Goal: Task Accomplishment & Management: Manage account settings

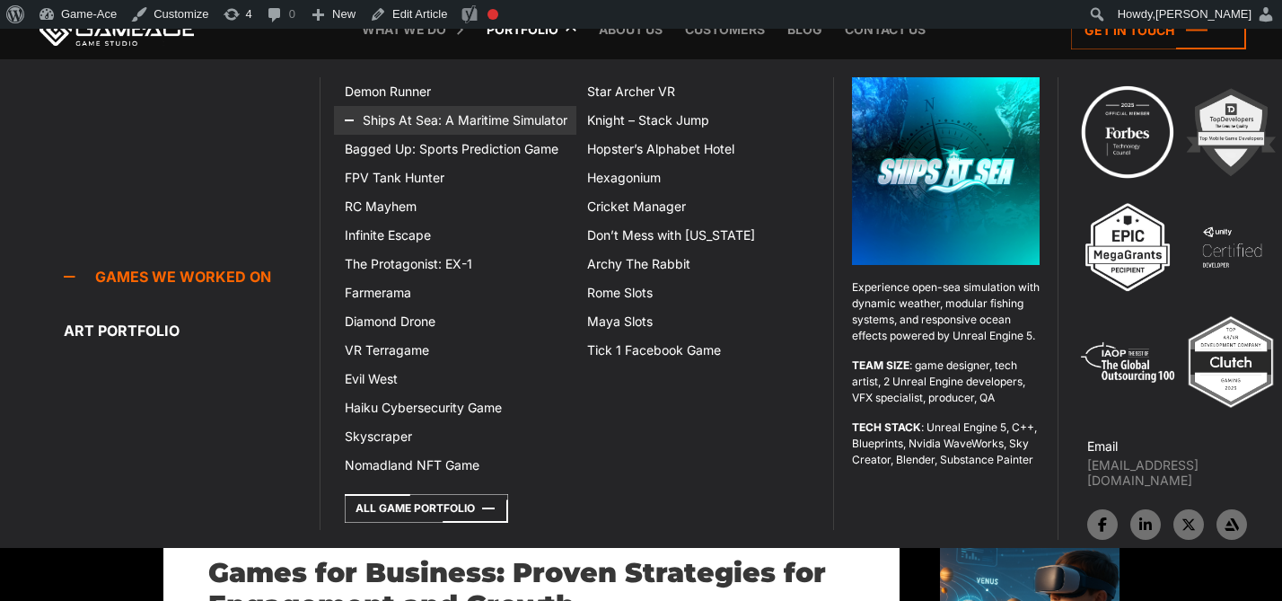
click at [451, 115] on link "Ships At Sea: A Maritime Simulator" at bounding box center [455, 120] width 242 height 29
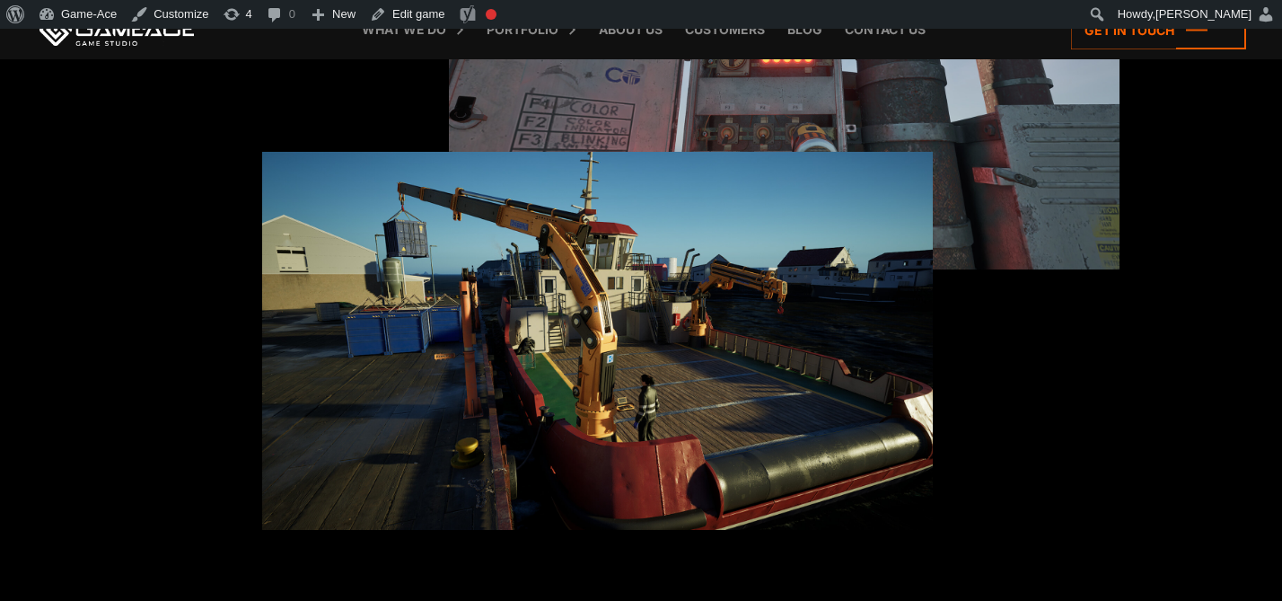
scroll to position [2381, 0]
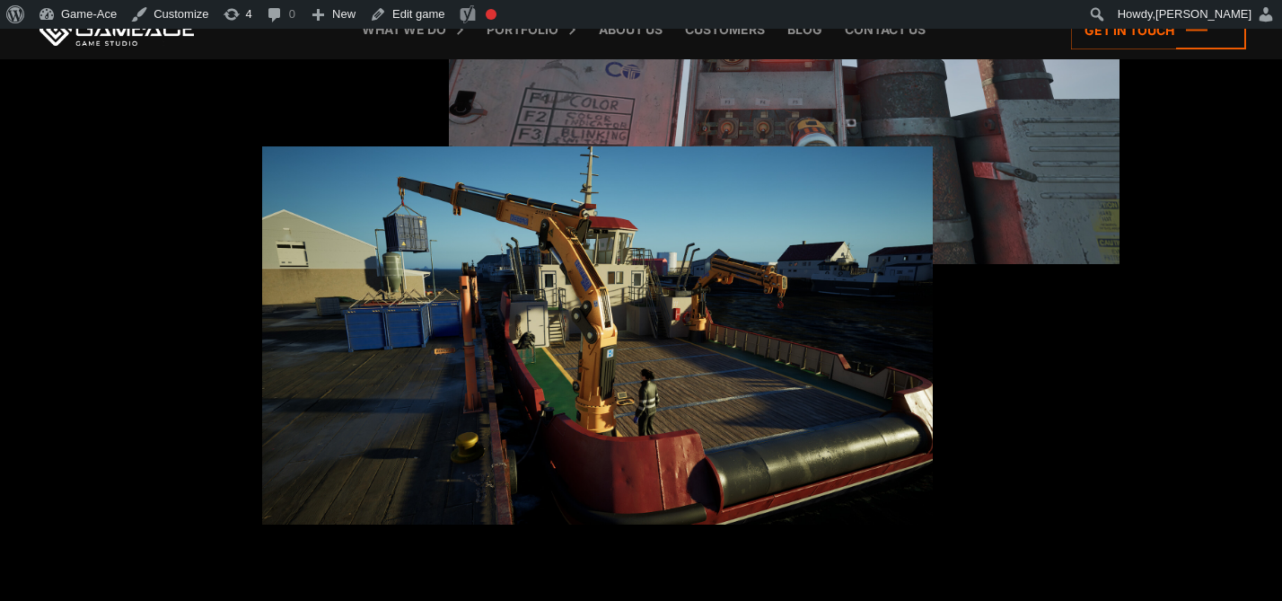
click at [612, 319] on img at bounding box center [597, 334] width 671 height 377
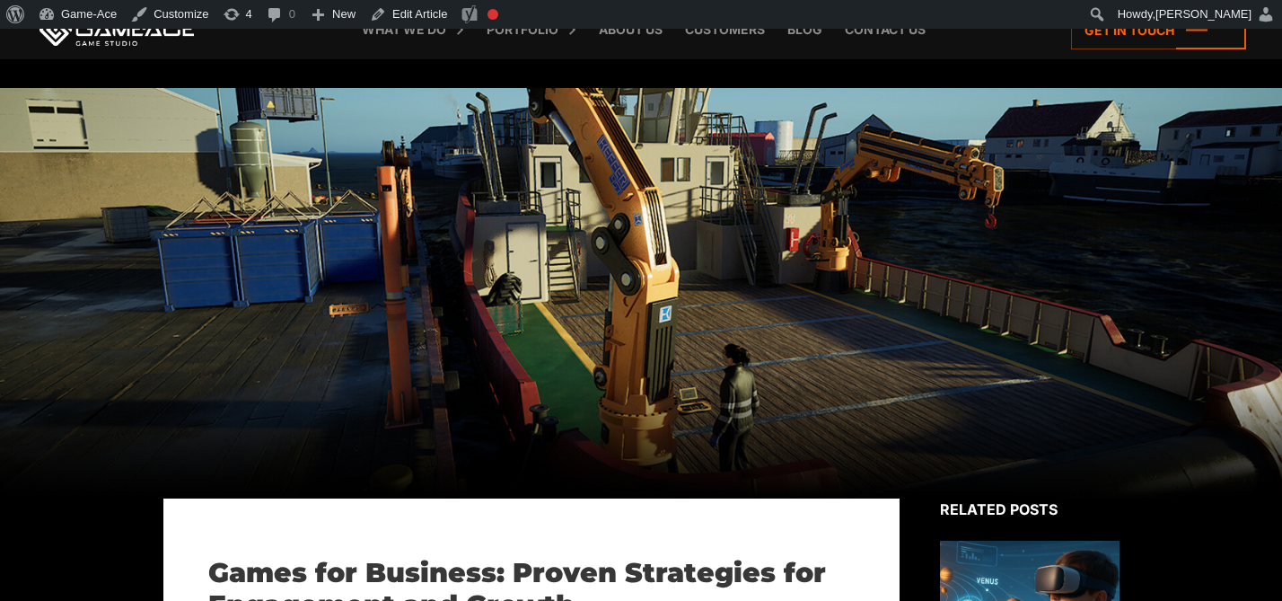
click at [489, 222] on div at bounding box center [641, 293] width 1282 height 410
click at [805, 242] on div at bounding box center [641, 293] width 1282 height 410
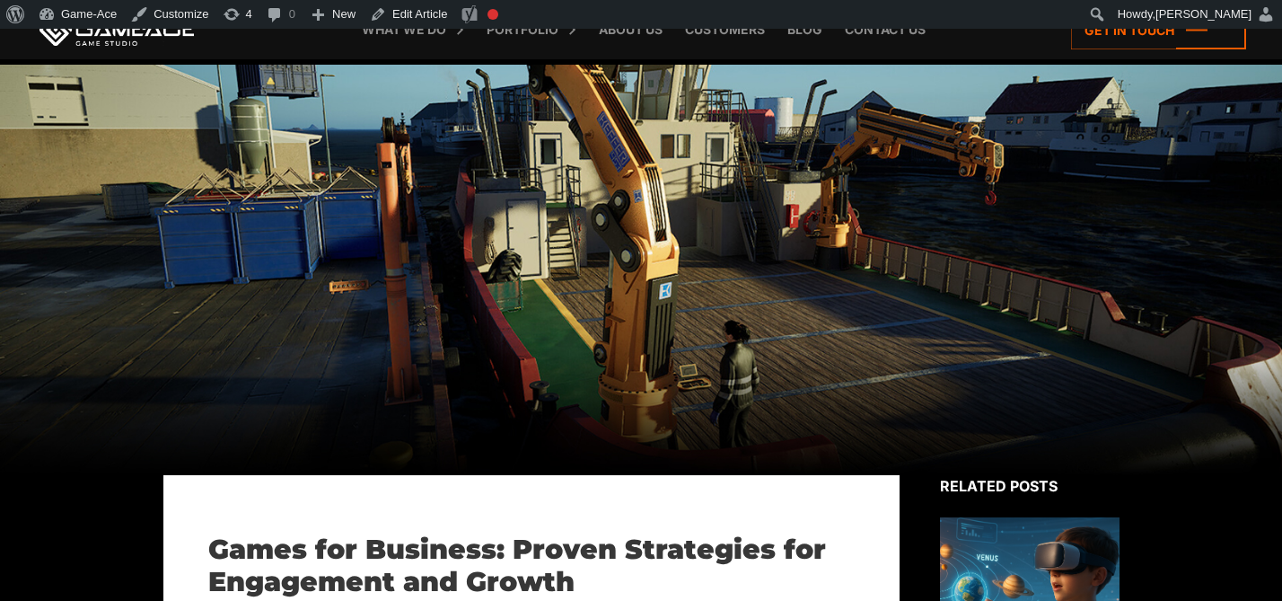
scroll to position [31, 0]
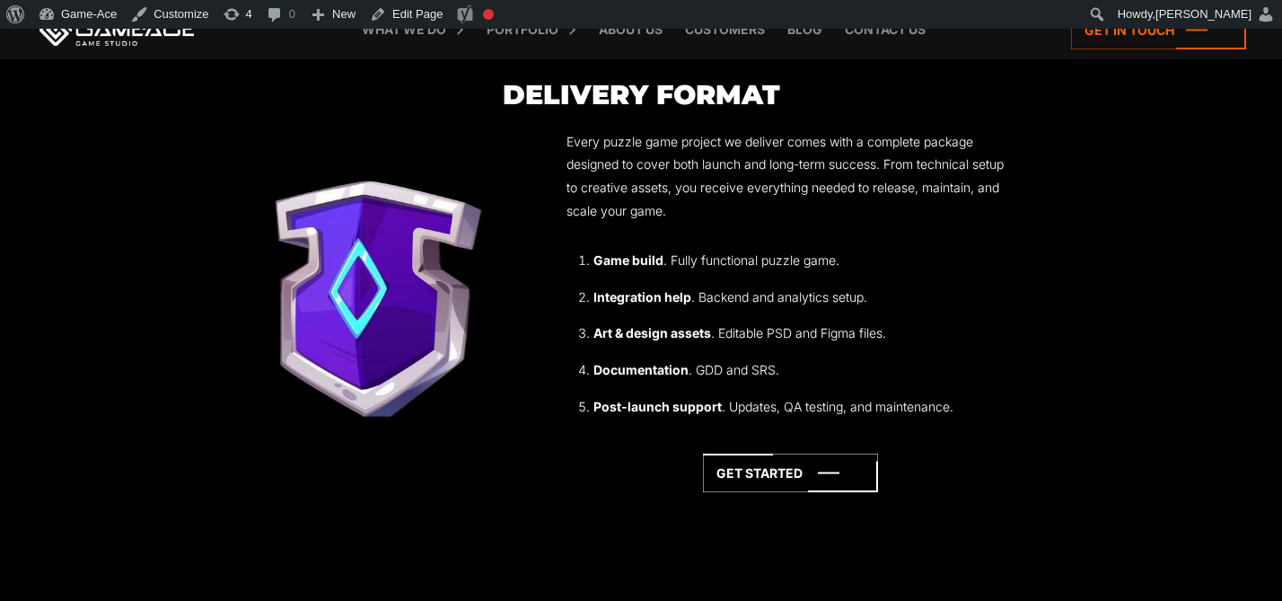
scroll to position [4511, 0]
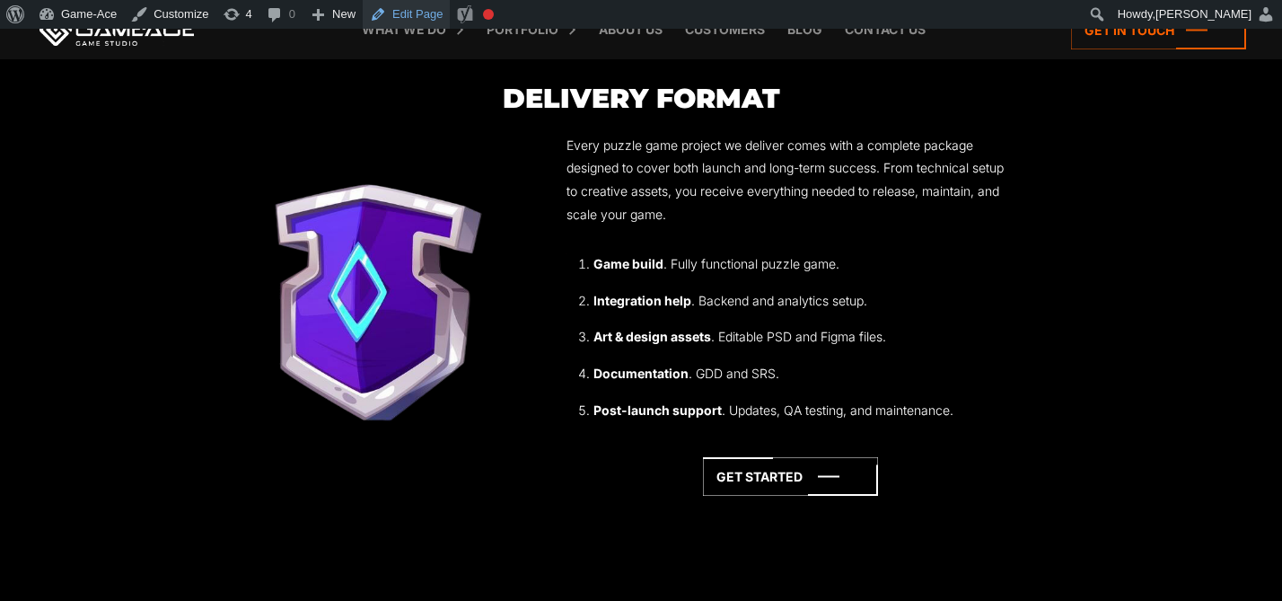
click at [424, 13] on link "Edit Page" at bounding box center [406, 14] width 87 height 29
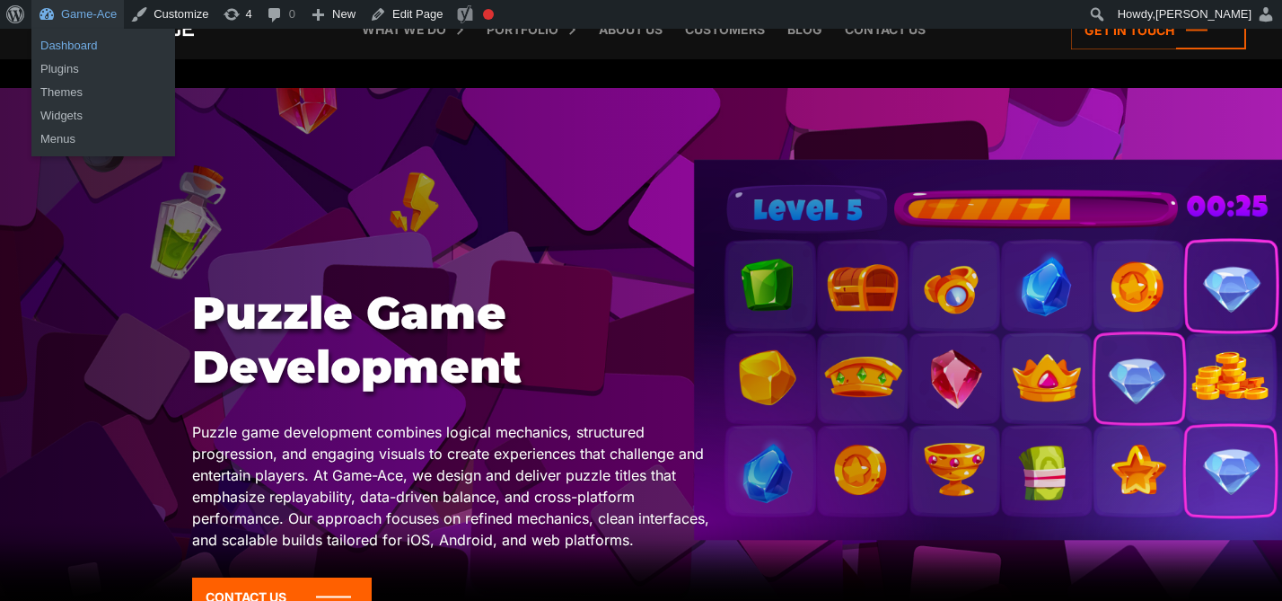
click at [64, 43] on link "Dashboard" at bounding box center [103, 45] width 144 height 23
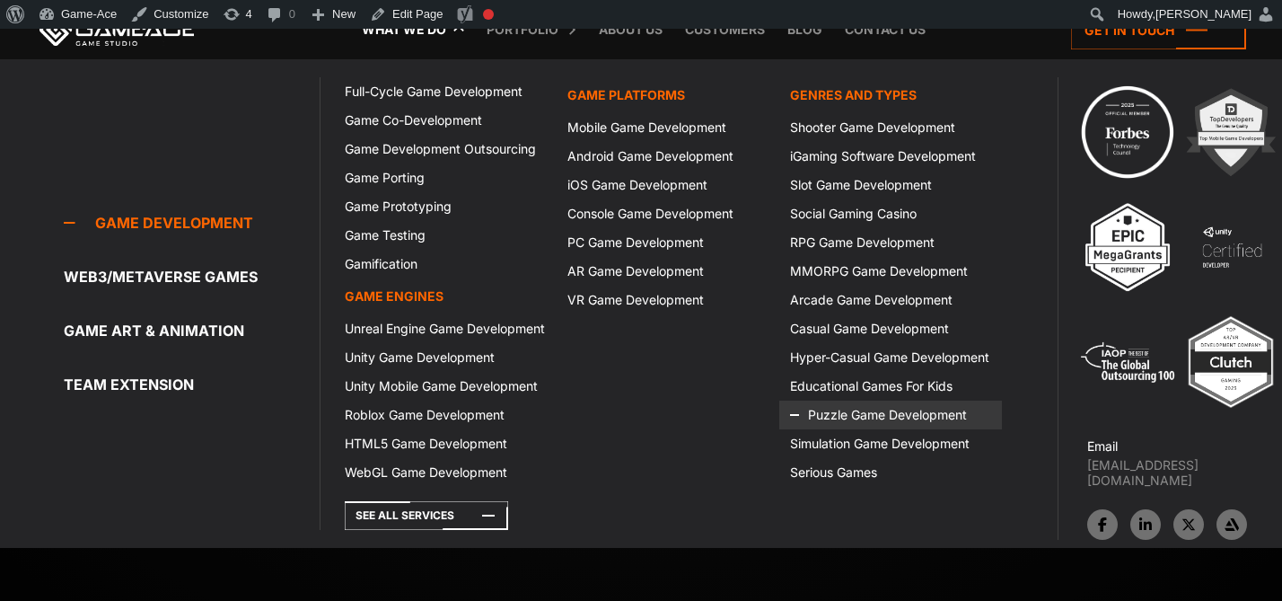
click at [830, 416] on icon at bounding box center [811, 415] width 43 height 29
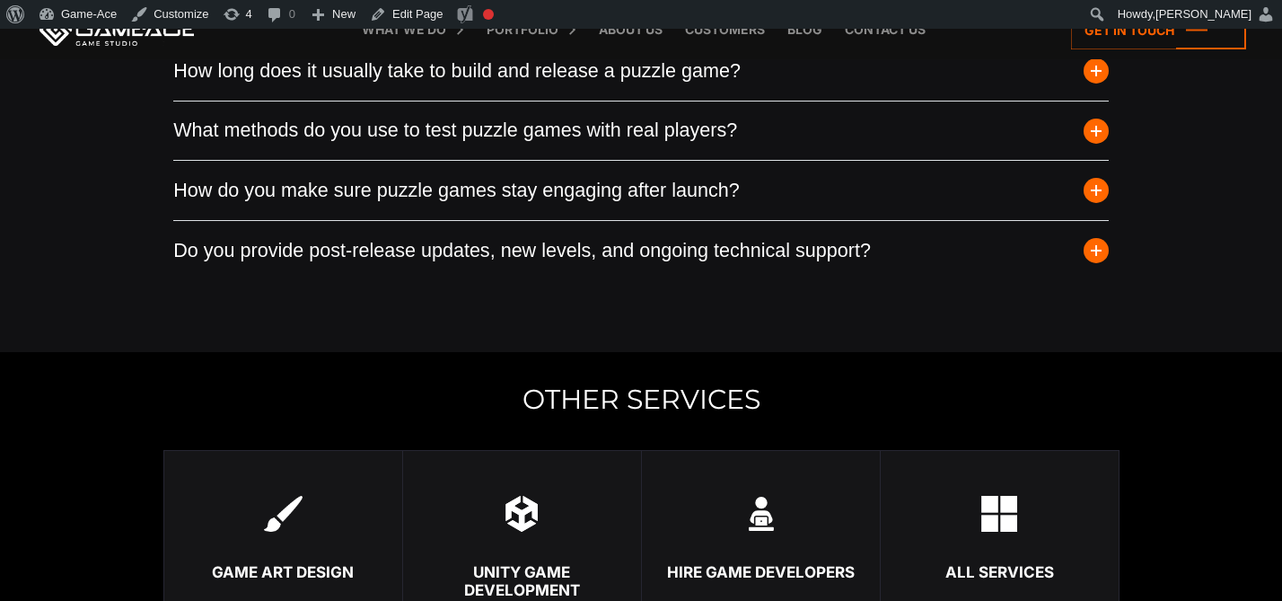
scroll to position [5331, 0]
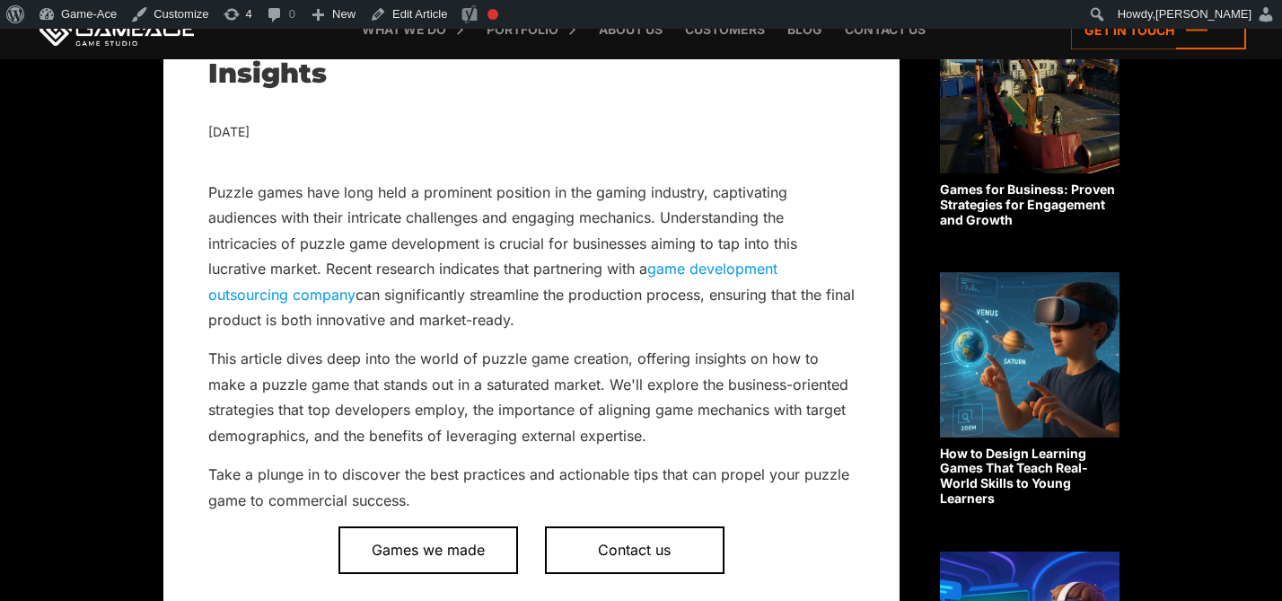
scroll to position [527, 0]
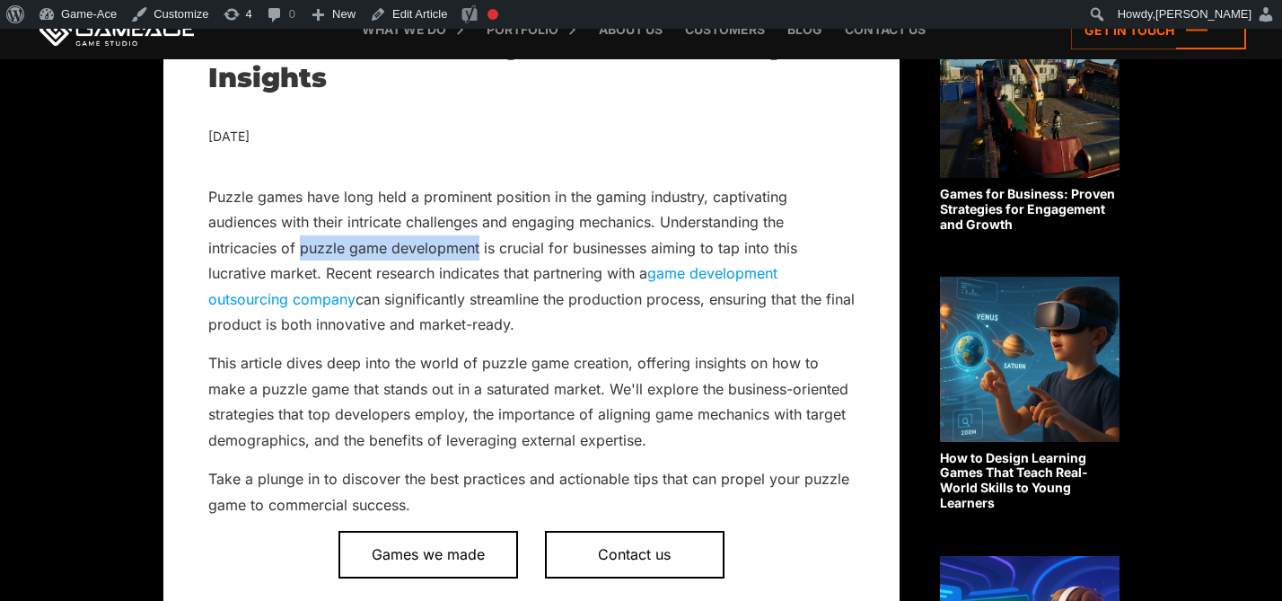
drag, startPoint x: 302, startPoint y: 249, endPoint x: 478, endPoint y: 250, distance: 176.0
click at [478, 251] on p "Puzzle games have long held a prominent position in the gaming industry, captiv…" at bounding box center [531, 261] width 647 height 154
click at [437, 10] on link "Edit Article" at bounding box center [409, 14] width 92 height 29
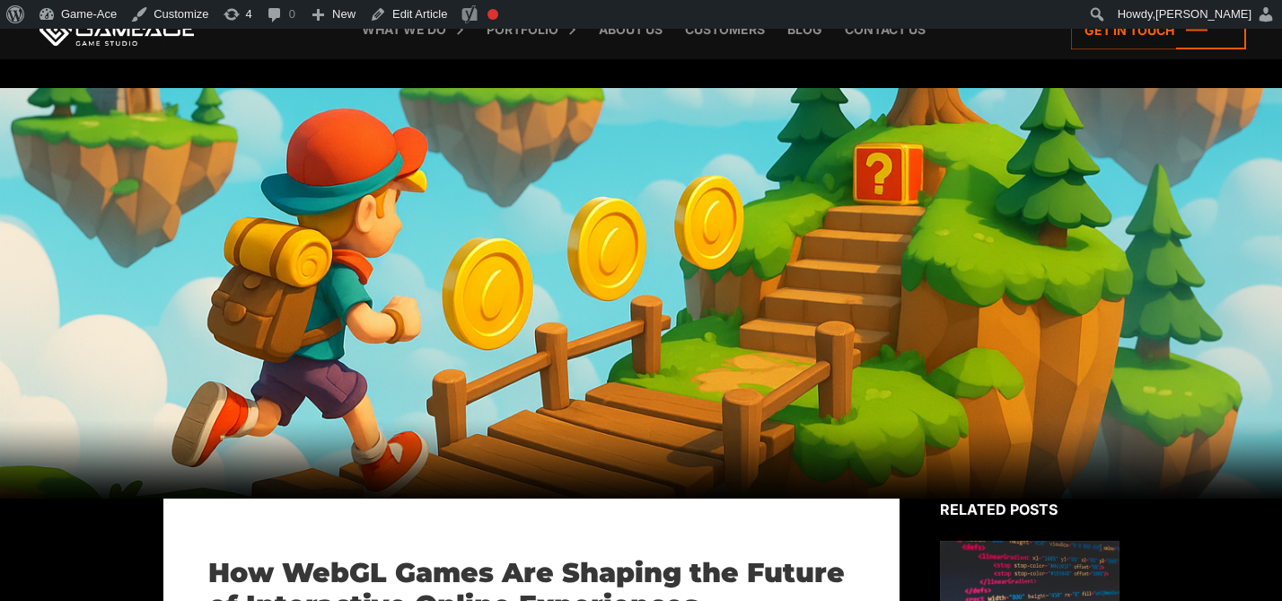
scroll to position [3880, 0]
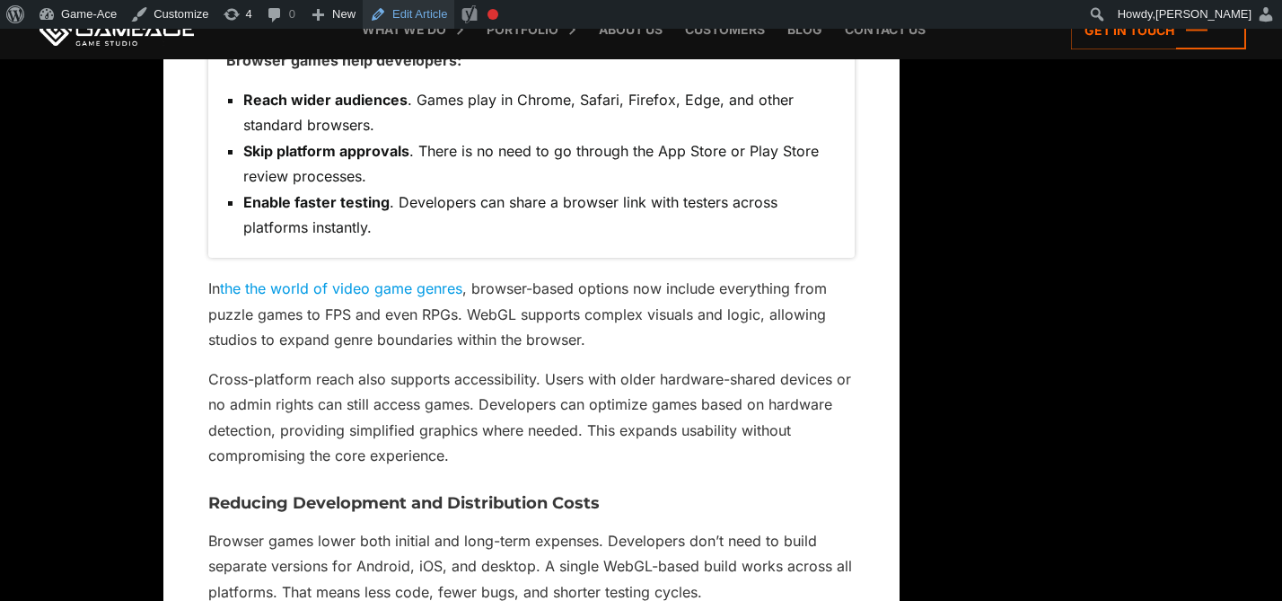
click at [418, 17] on link "Edit Article" at bounding box center [409, 14] width 92 height 29
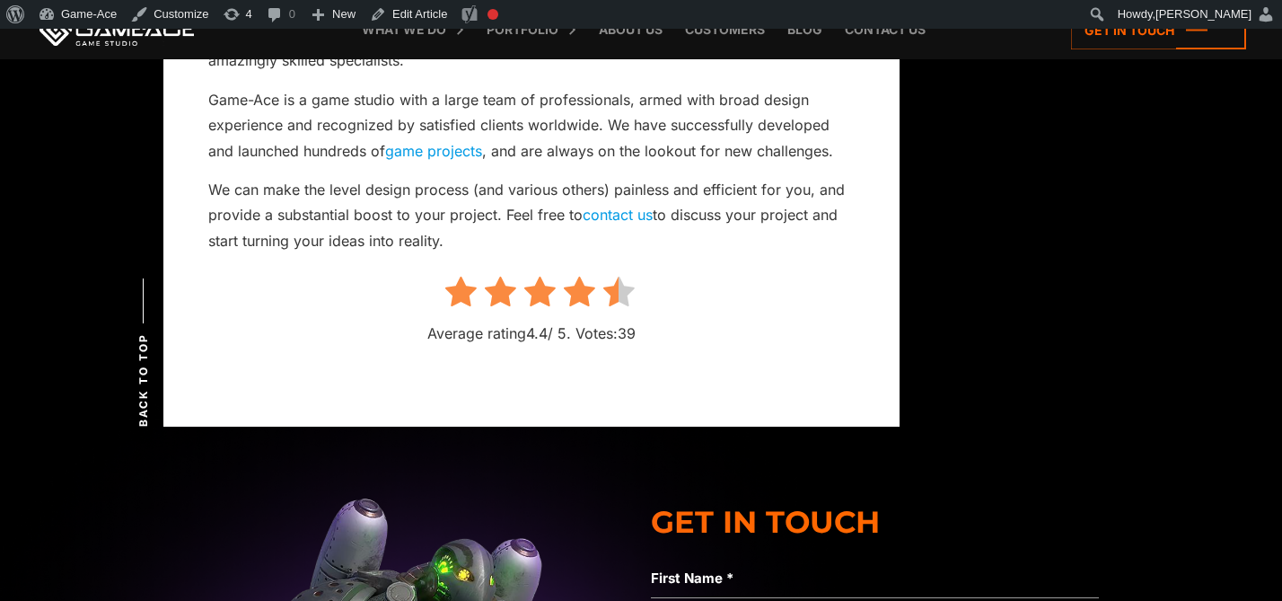
scroll to position [3499, 0]
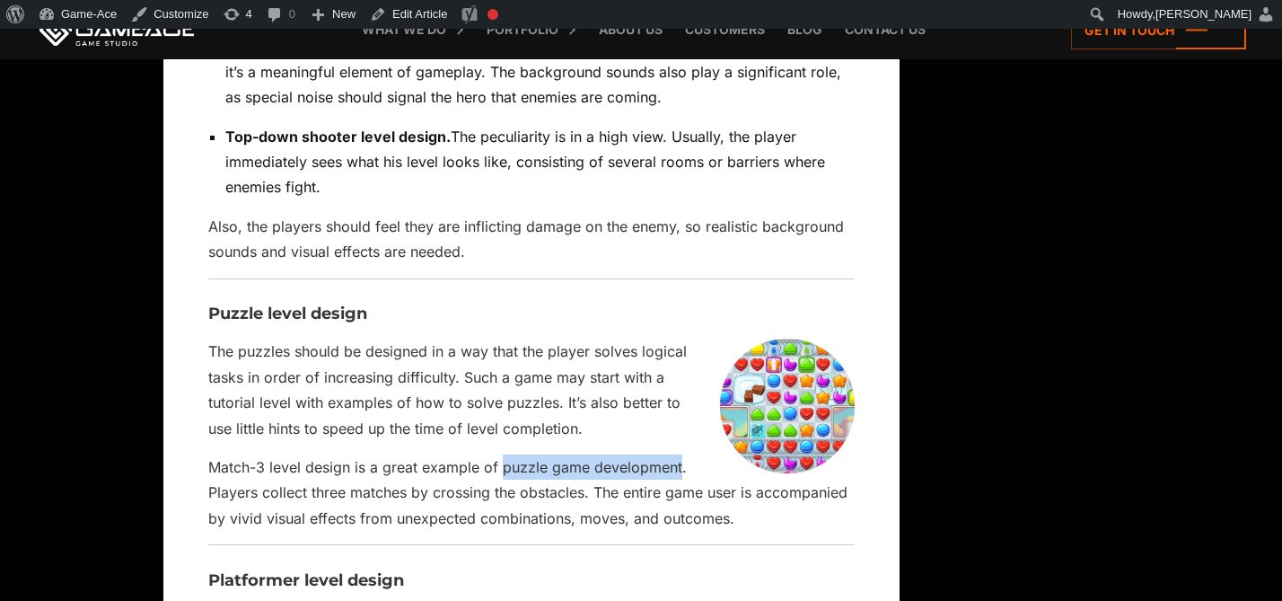
drag, startPoint x: 506, startPoint y: 468, endPoint x: 680, endPoint y: 470, distance: 173.3
click at [680, 470] on p "Match-3 level design is a great example of puzzle game development. Players col…" at bounding box center [531, 492] width 647 height 76
copy p "puzzle game development"
click at [418, 7] on link "Edit Article" at bounding box center [409, 14] width 92 height 29
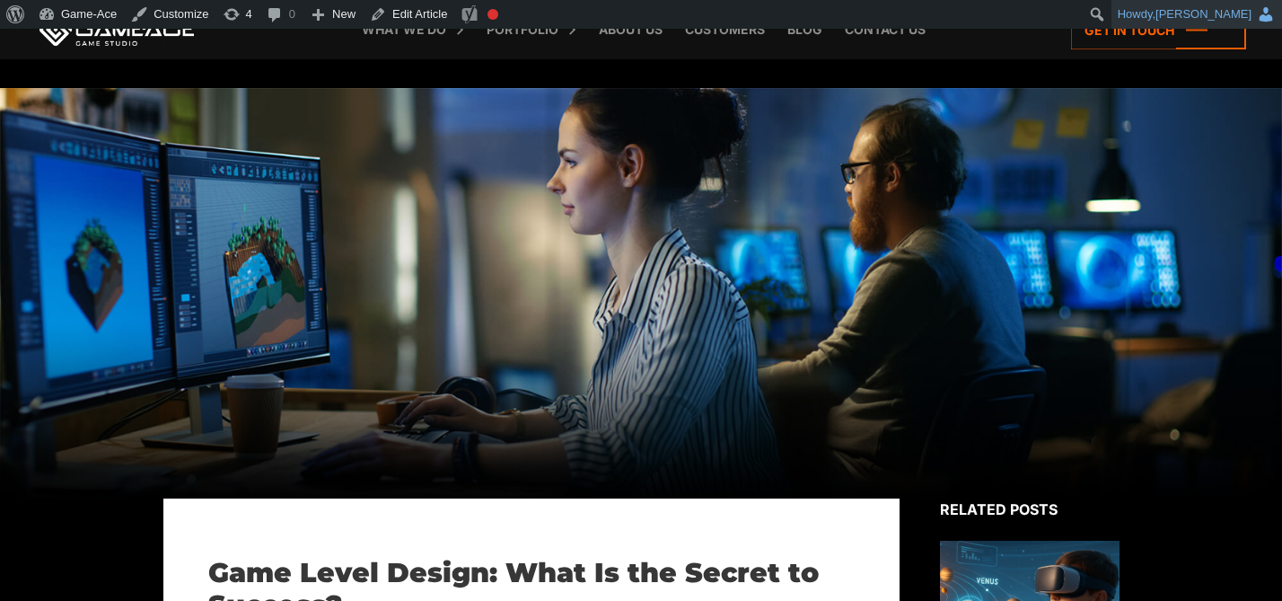
scroll to position [3652, 0]
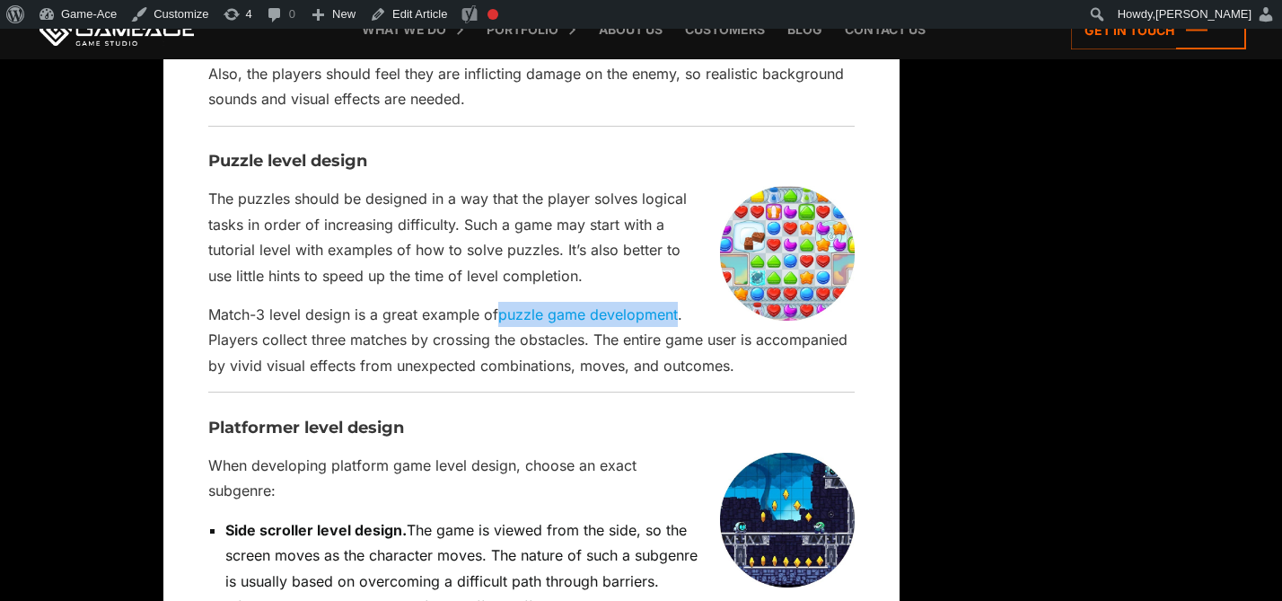
click at [609, 315] on link "puzzle game development" at bounding box center [588, 314] width 180 height 18
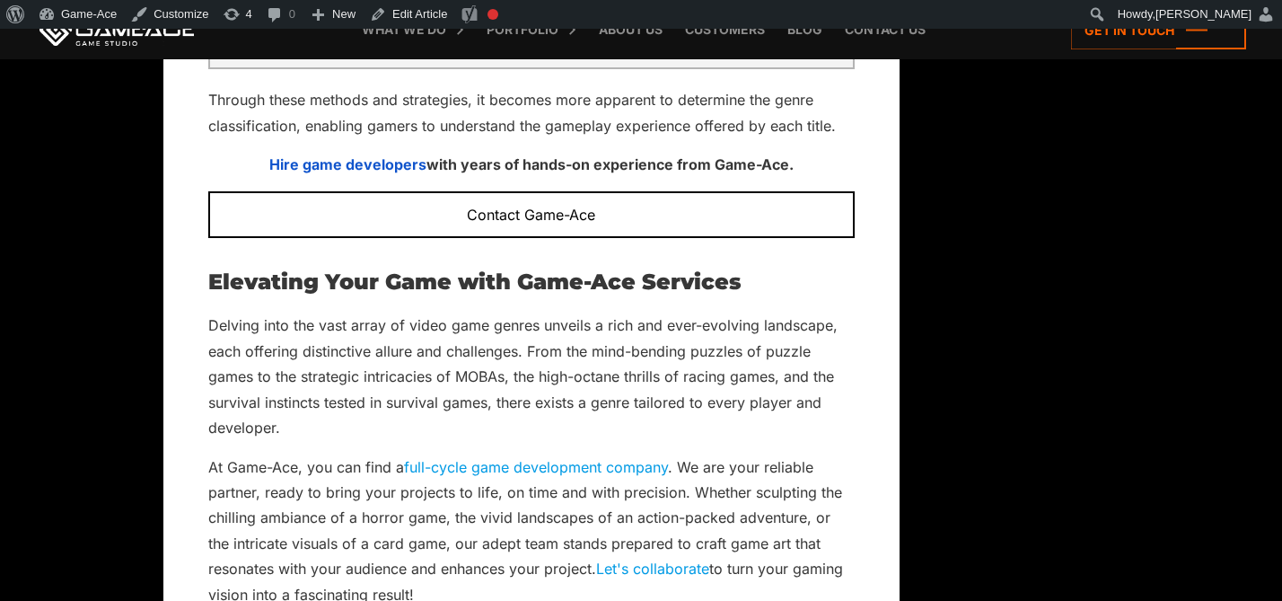
scroll to position [2970, 0]
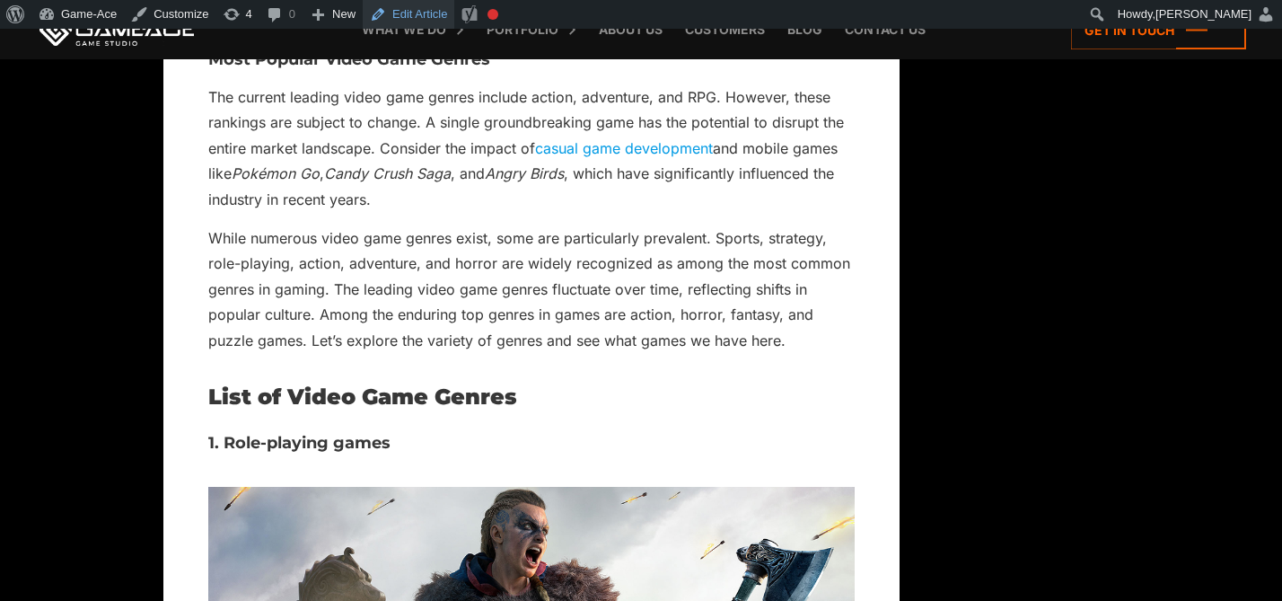
click at [433, 10] on link "Edit Article" at bounding box center [409, 14] width 92 height 29
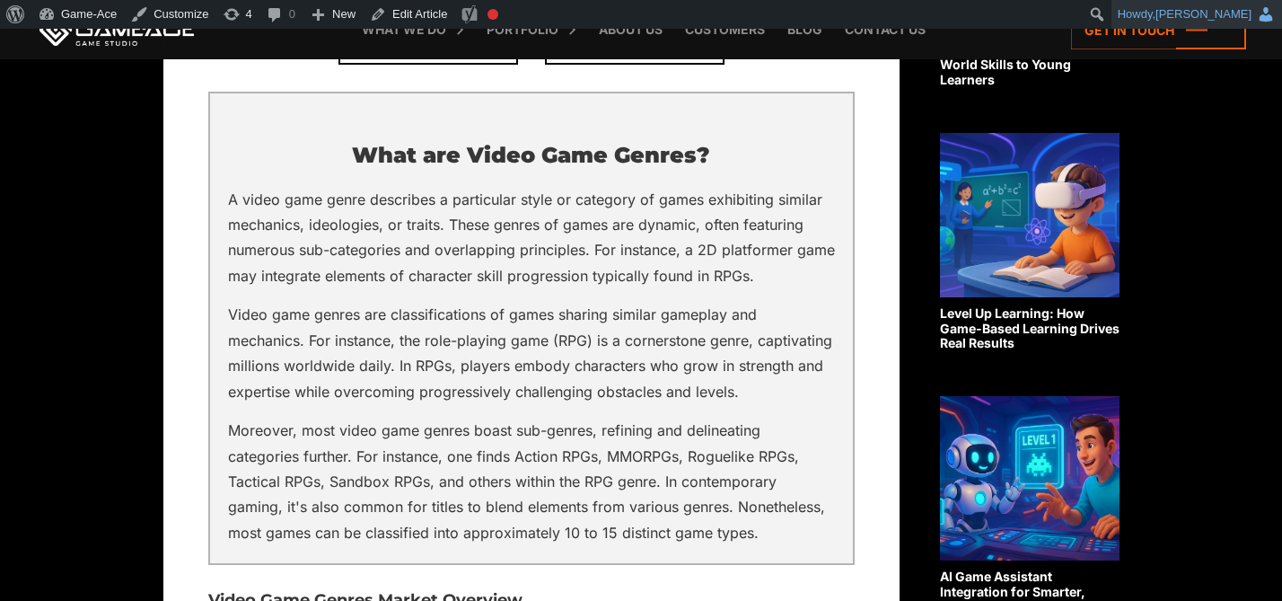
scroll to position [2970, 0]
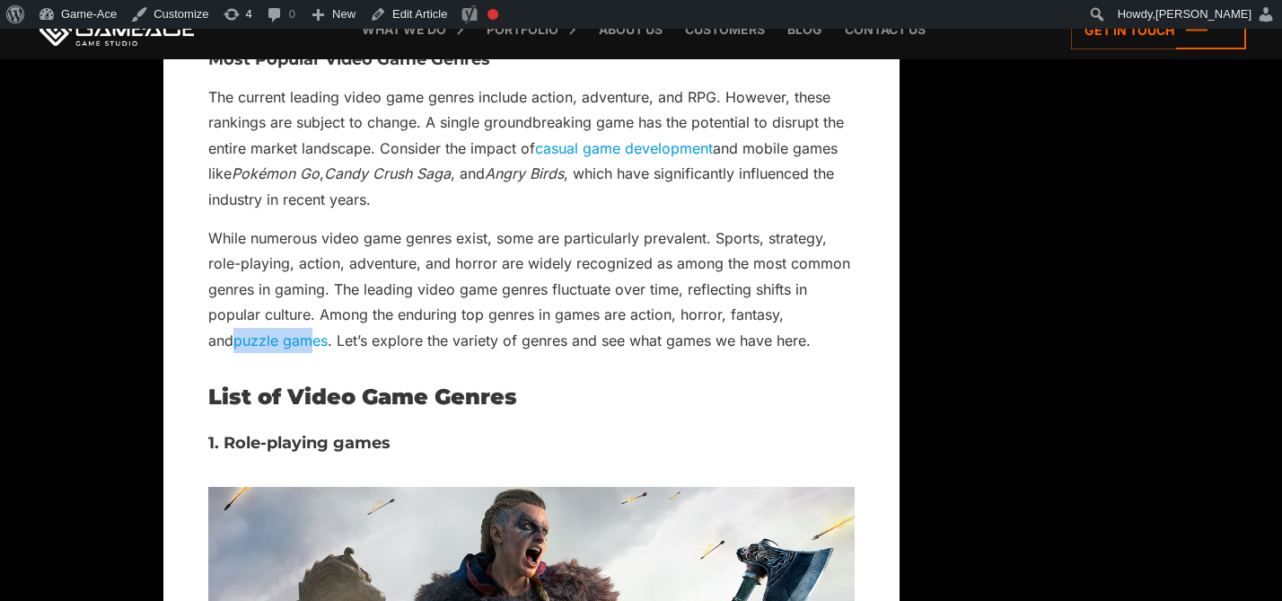
click at [254, 331] on link "puzzle games" at bounding box center [280, 340] width 94 height 18
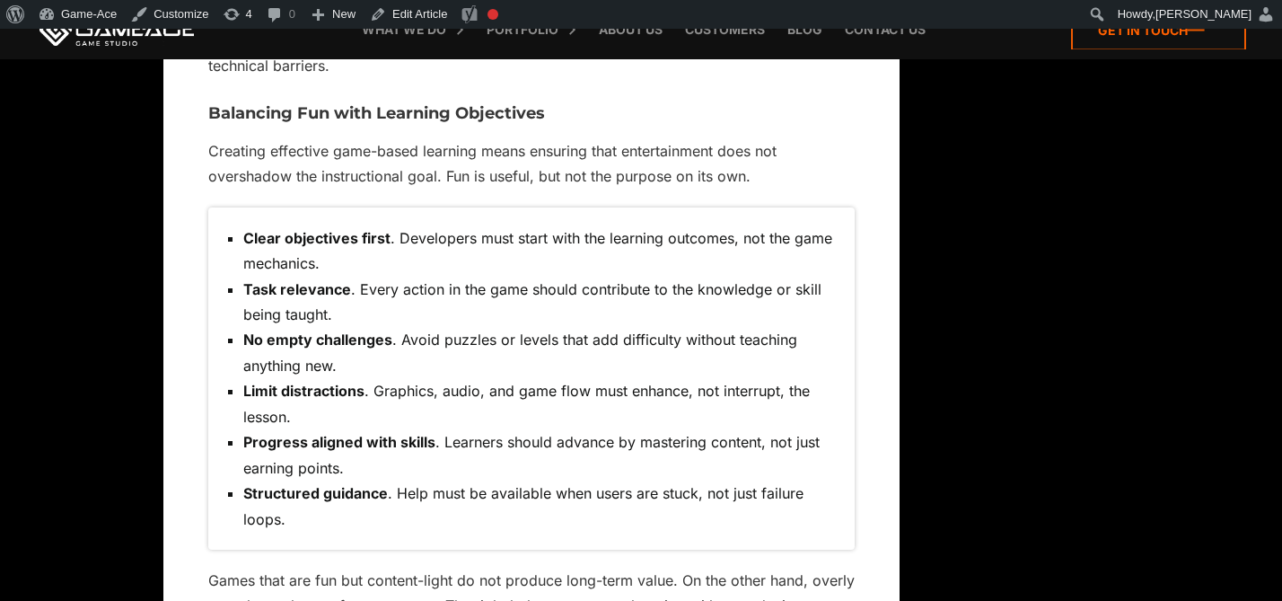
scroll to position [8737, 0]
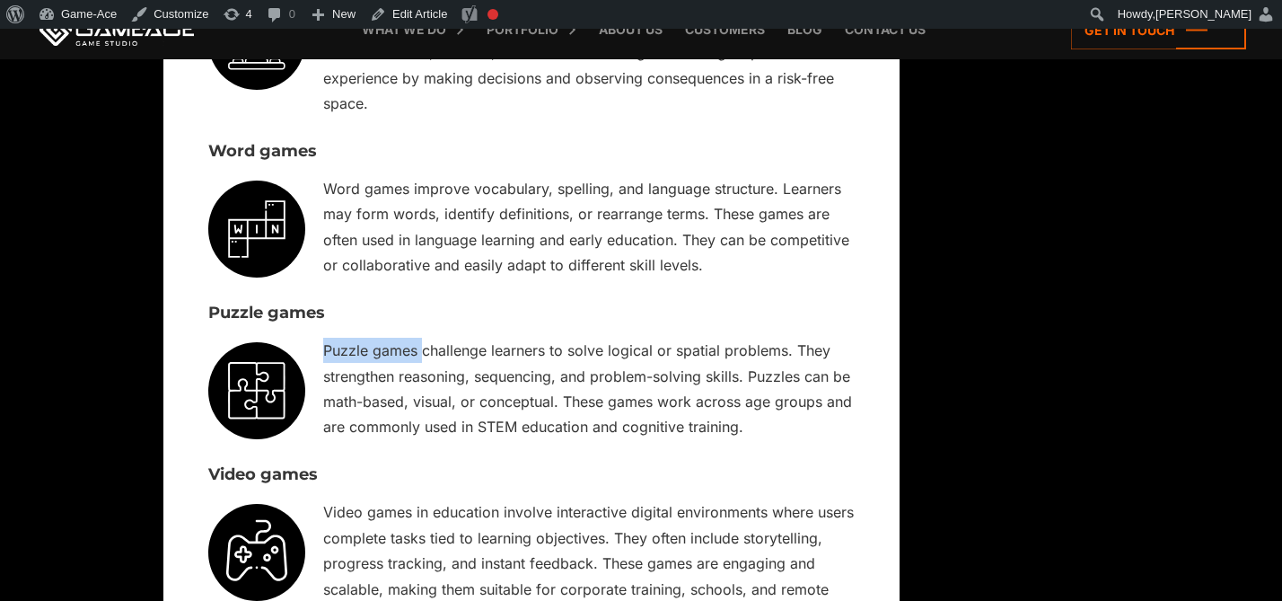
drag, startPoint x: 420, startPoint y: 351, endPoint x: 323, endPoint y: 351, distance: 97.0
click at [323, 351] on p "Puzzle games challenge learners to solve logical or spatial problems. They stre…" at bounding box center [531, 389] width 647 height 102
copy p "Puzzle games"
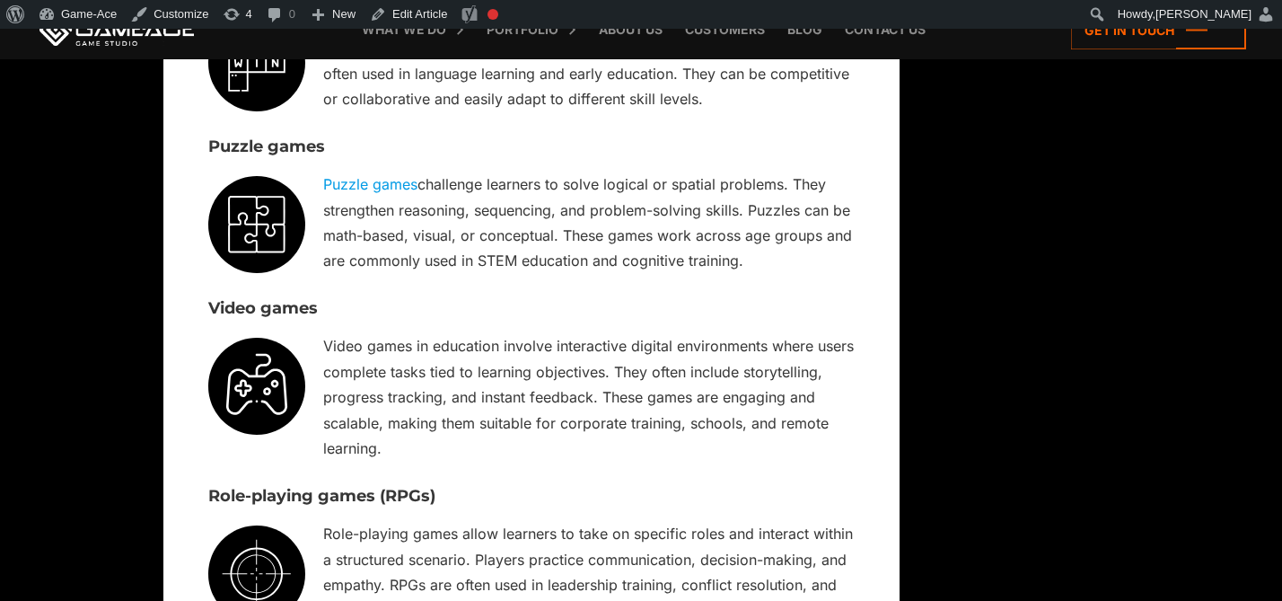
scroll to position [8898, 0]
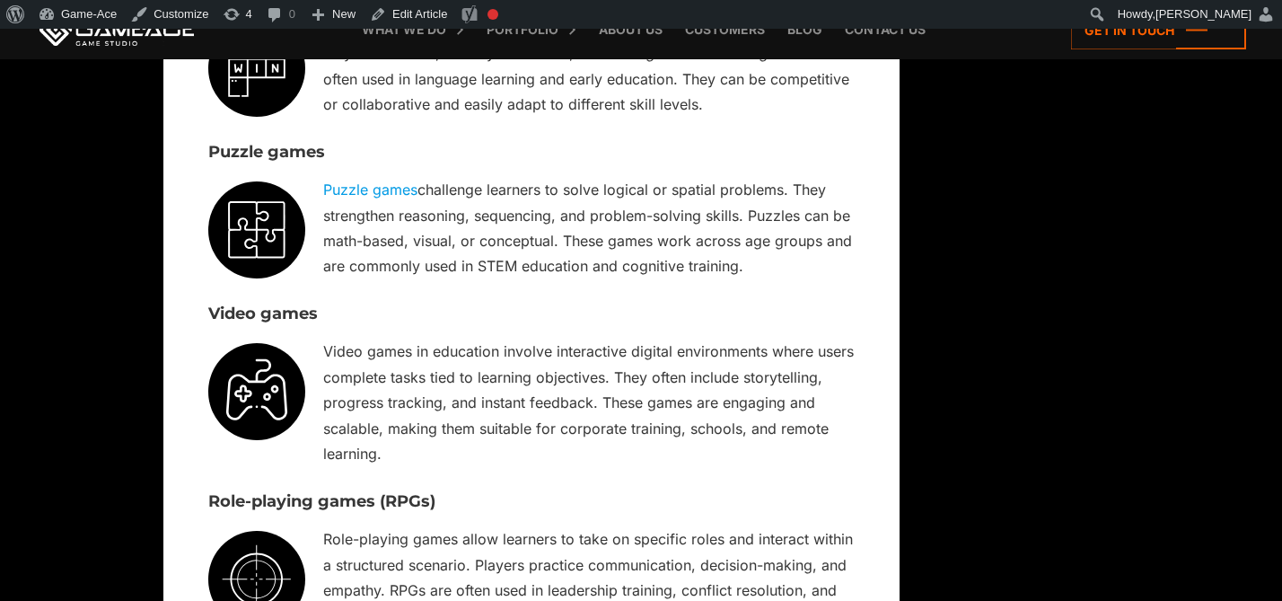
click at [397, 198] on link "Puzzle games" at bounding box center [370, 189] width 94 height 18
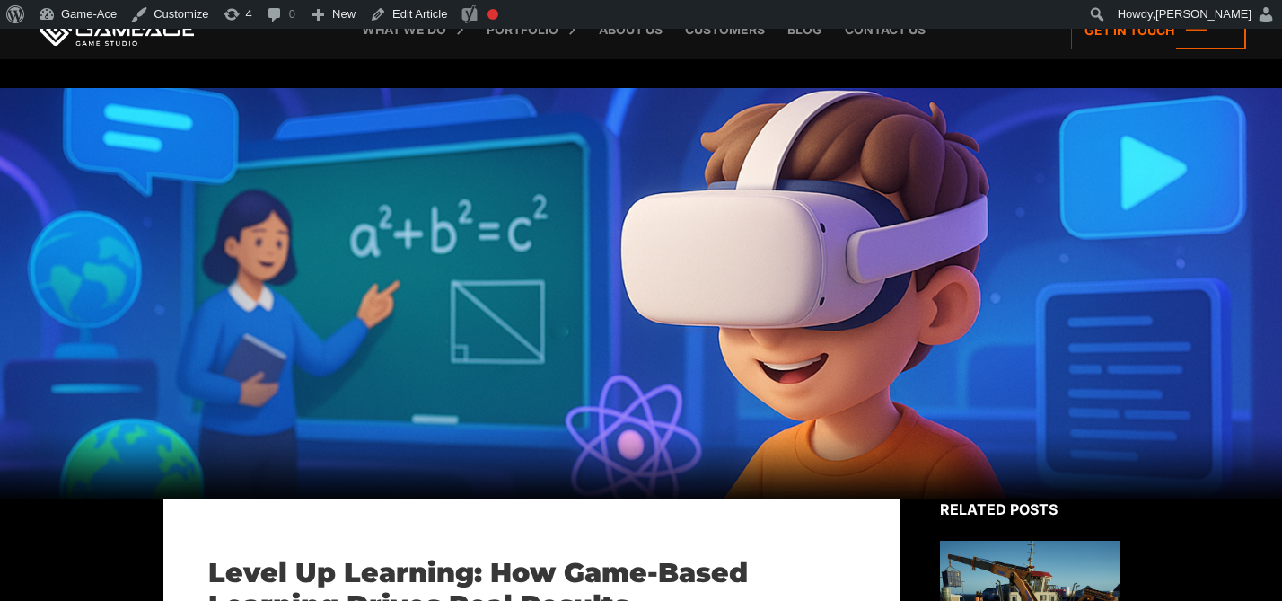
scroll to position [8737, 0]
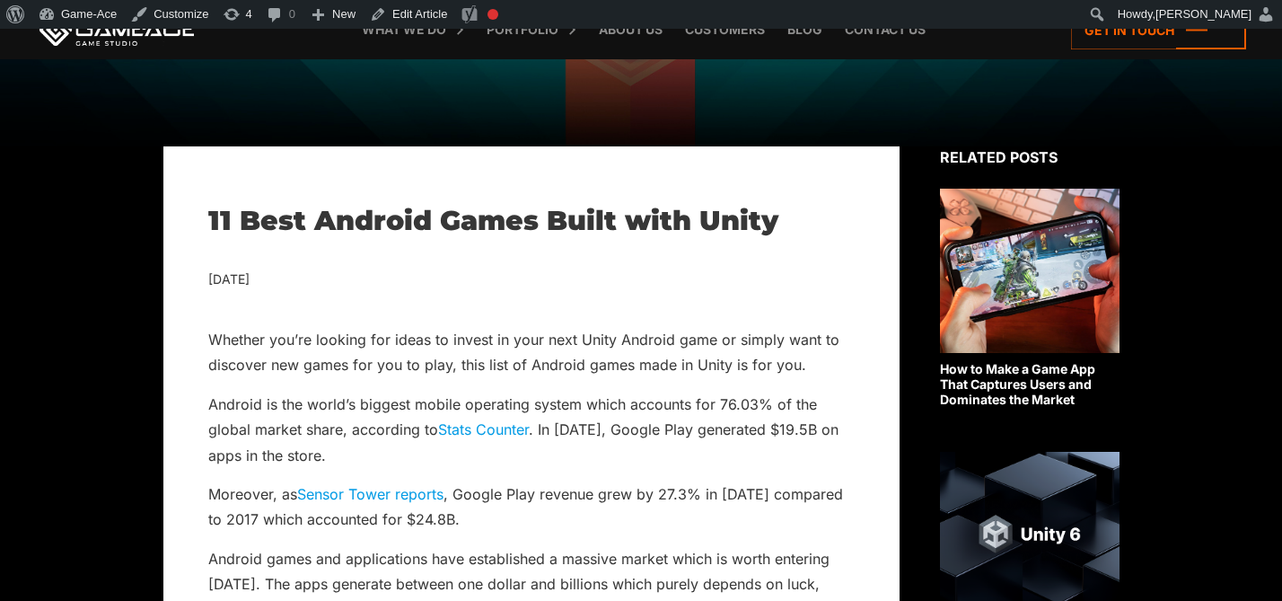
scroll to position [357, 0]
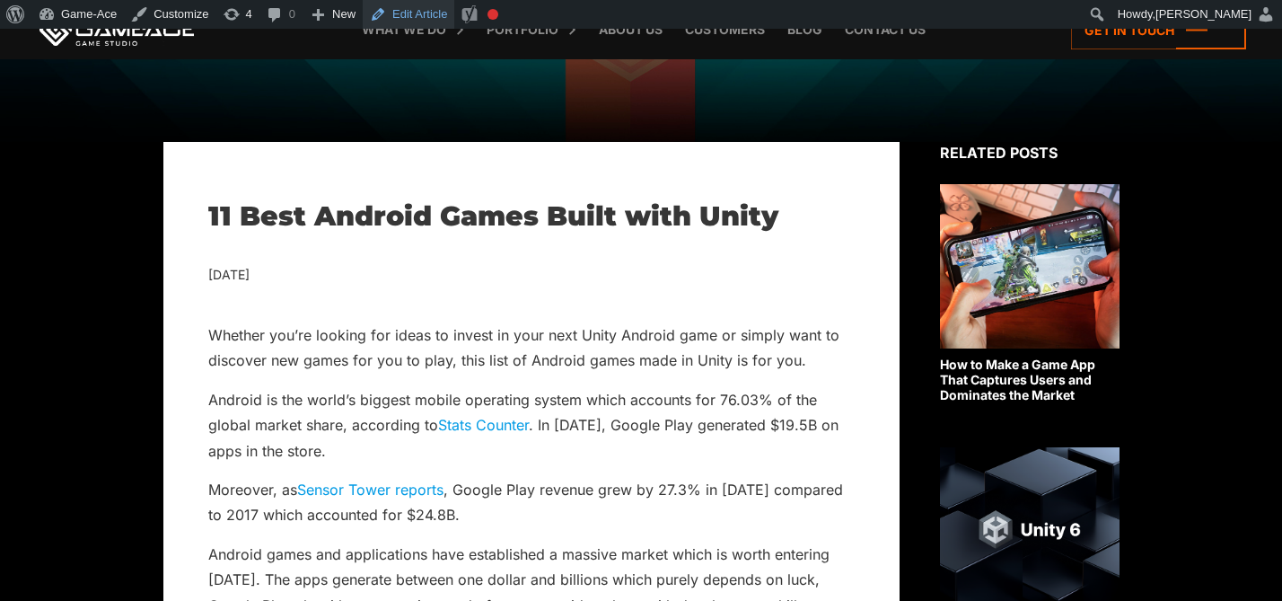
click at [436, 16] on link "Edit Article" at bounding box center [409, 14] width 92 height 29
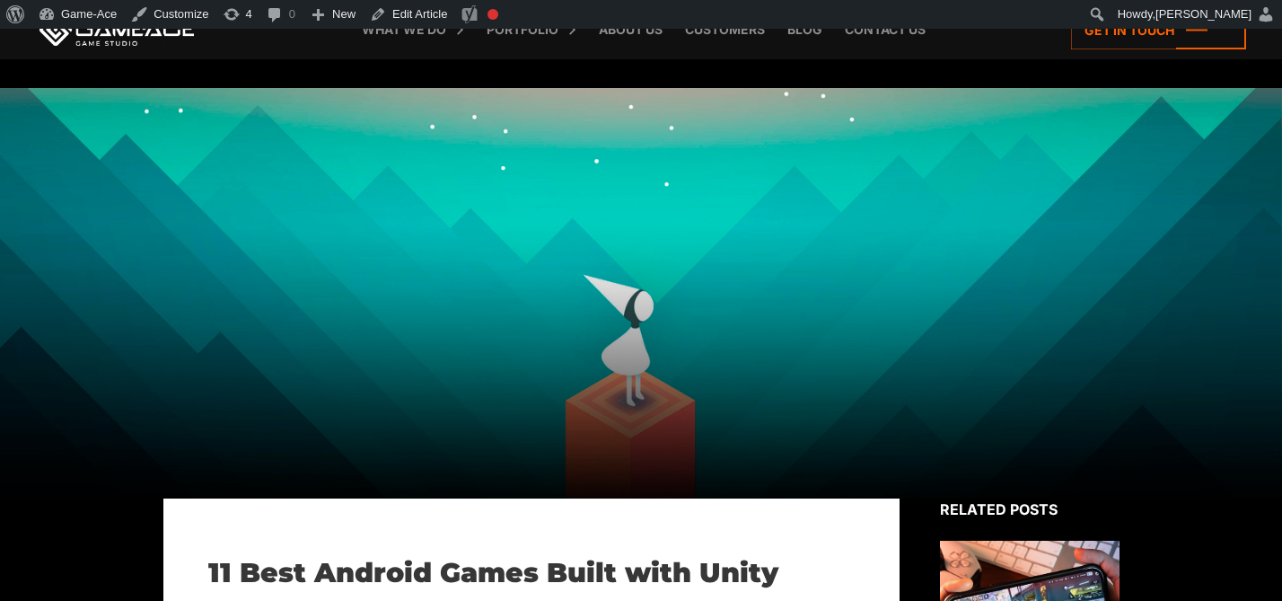
scroll to position [7292, 0]
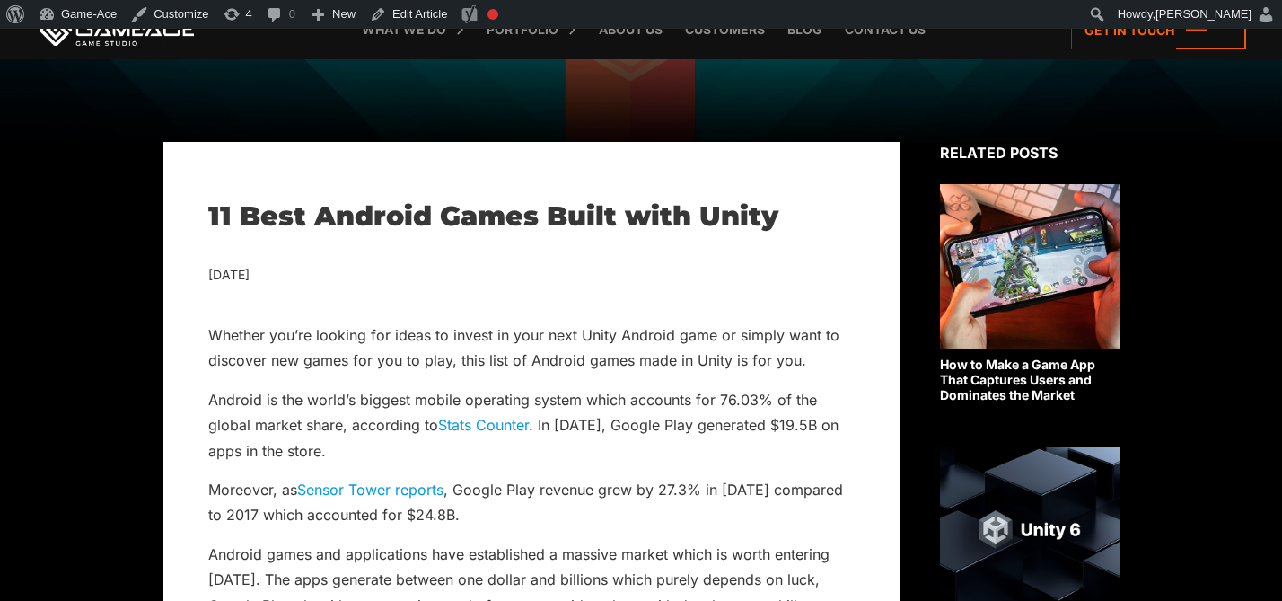
scroll to position [357, 0]
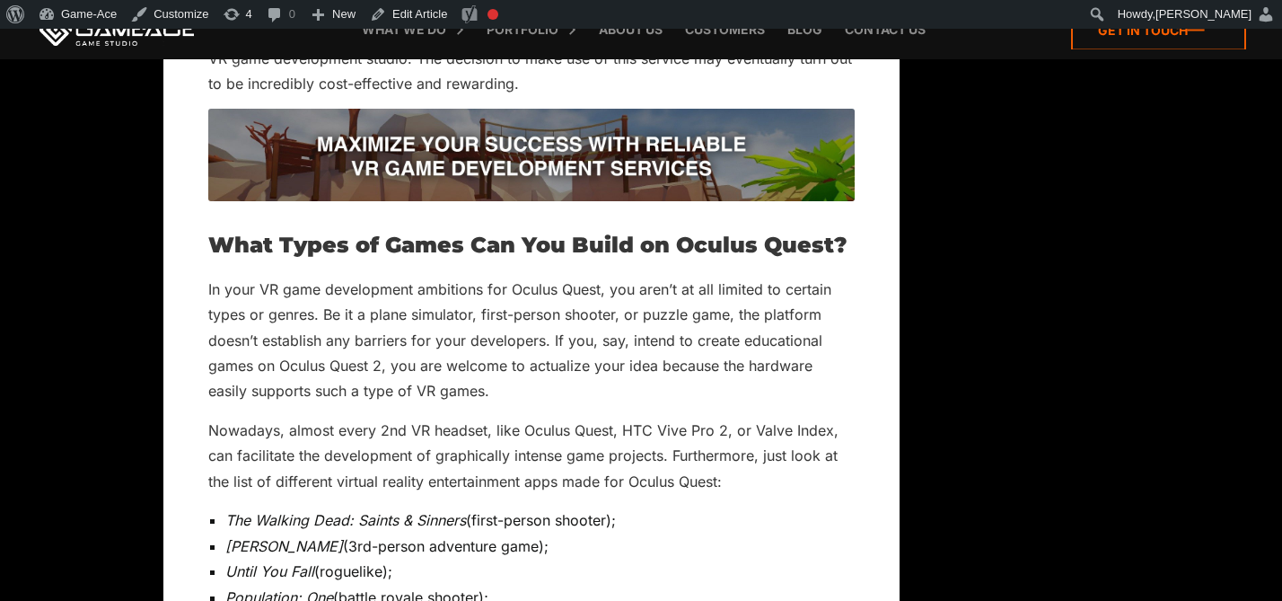
scroll to position [1625, 0]
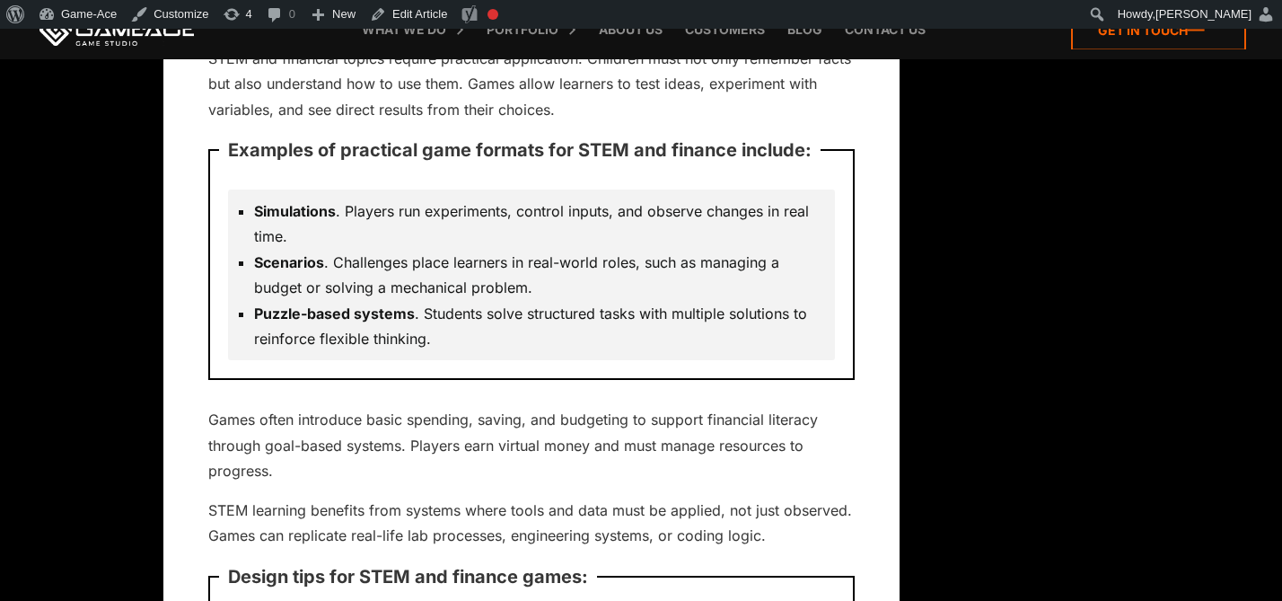
scroll to position [13138, 0]
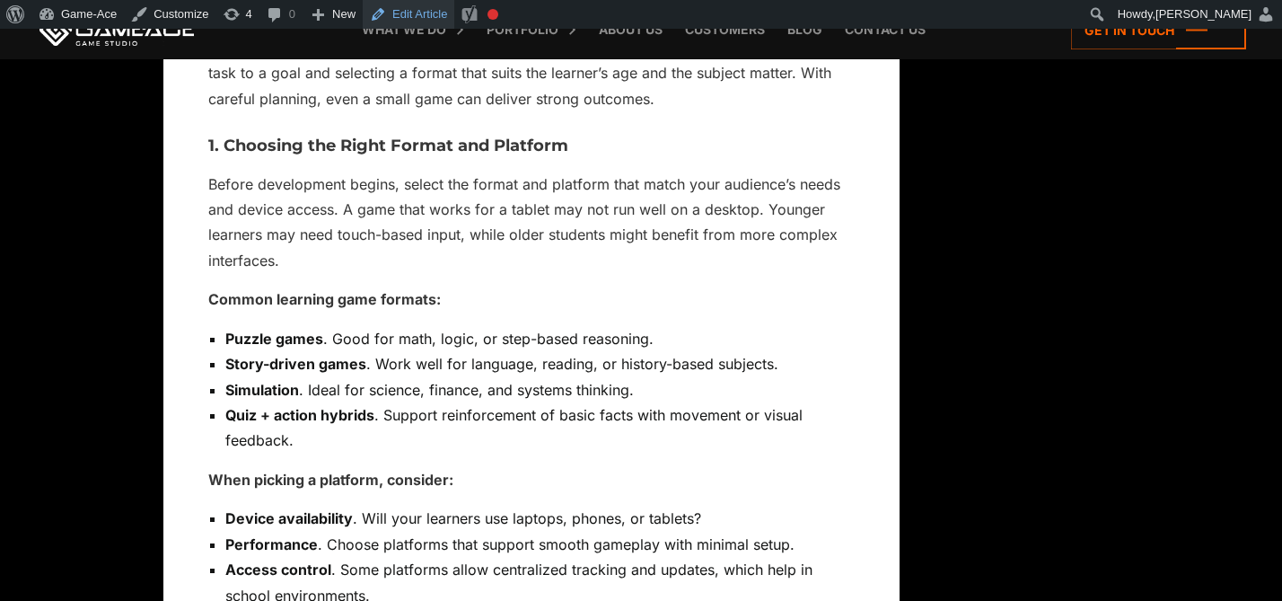
click at [442, 16] on link "Edit Article" at bounding box center [409, 14] width 92 height 29
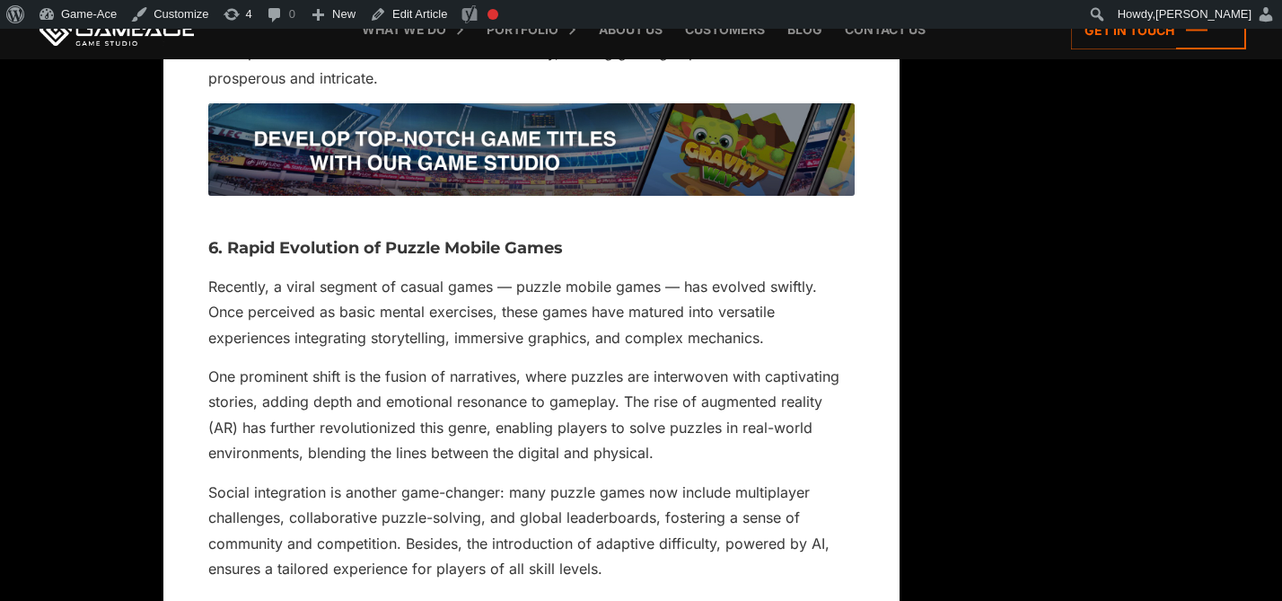
scroll to position [4316, 0]
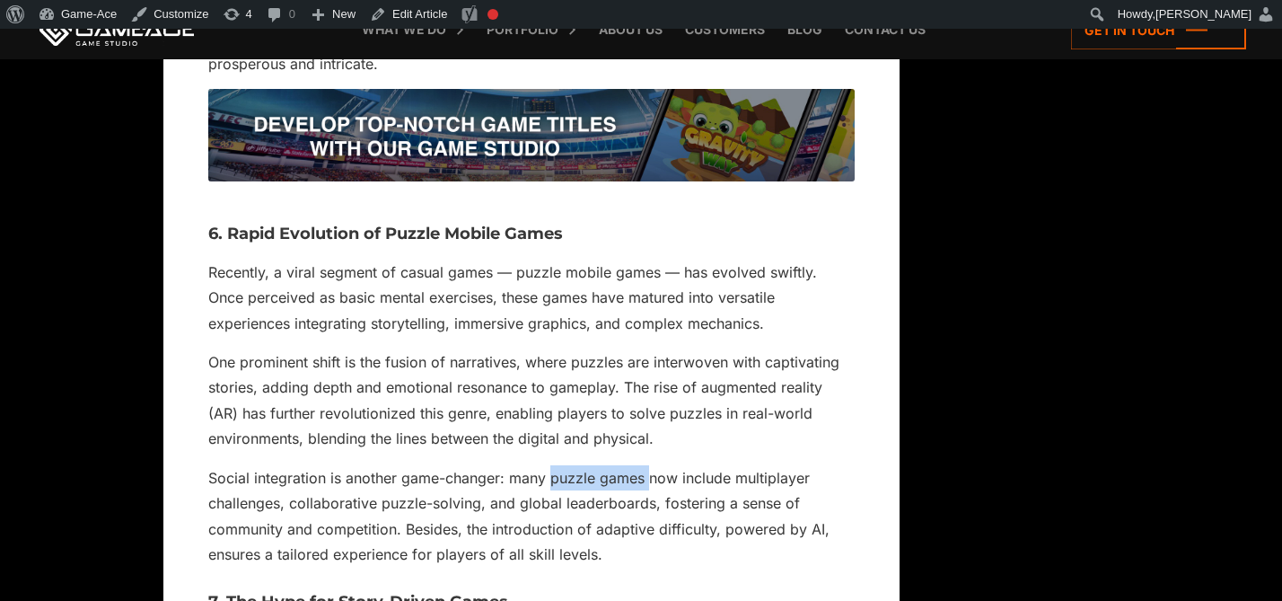
drag, startPoint x: 647, startPoint y: 432, endPoint x: 554, endPoint y: 432, distance: 93.4
click at [554, 465] on p "Social integration is another game-changer: many puzzle games now include multi…" at bounding box center [531, 516] width 647 height 102
copy p "puzzle games"
click at [445, 15] on link "Edit Article" at bounding box center [409, 14] width 92 height 29
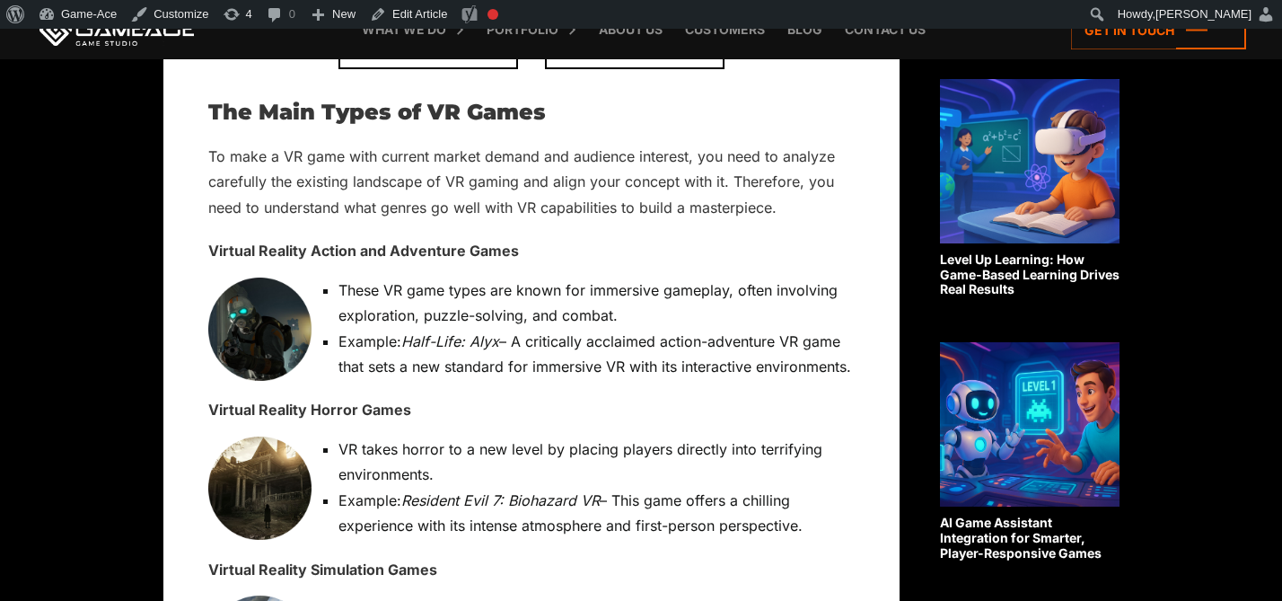
scroll to position [1417, 0]
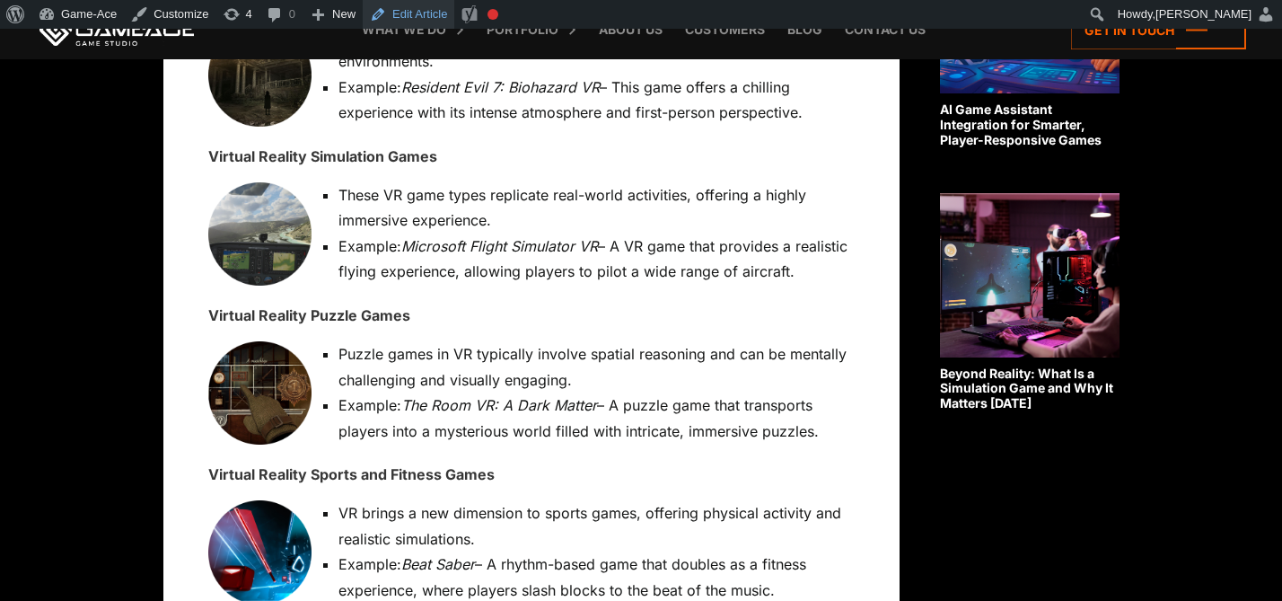
click at [420, 9] on link "Edit Article" at bounding box center [409, 14] width 92 height 29
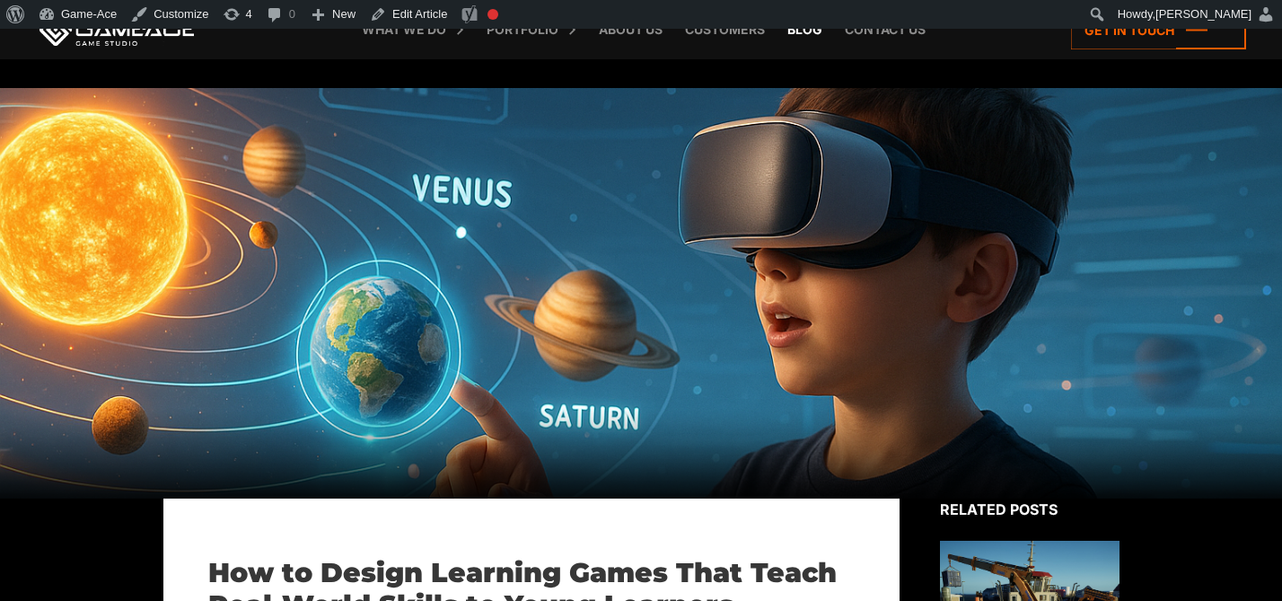
click at [811, 31] on link "Blog" at bounding box center [805, 29] width 53 height 59
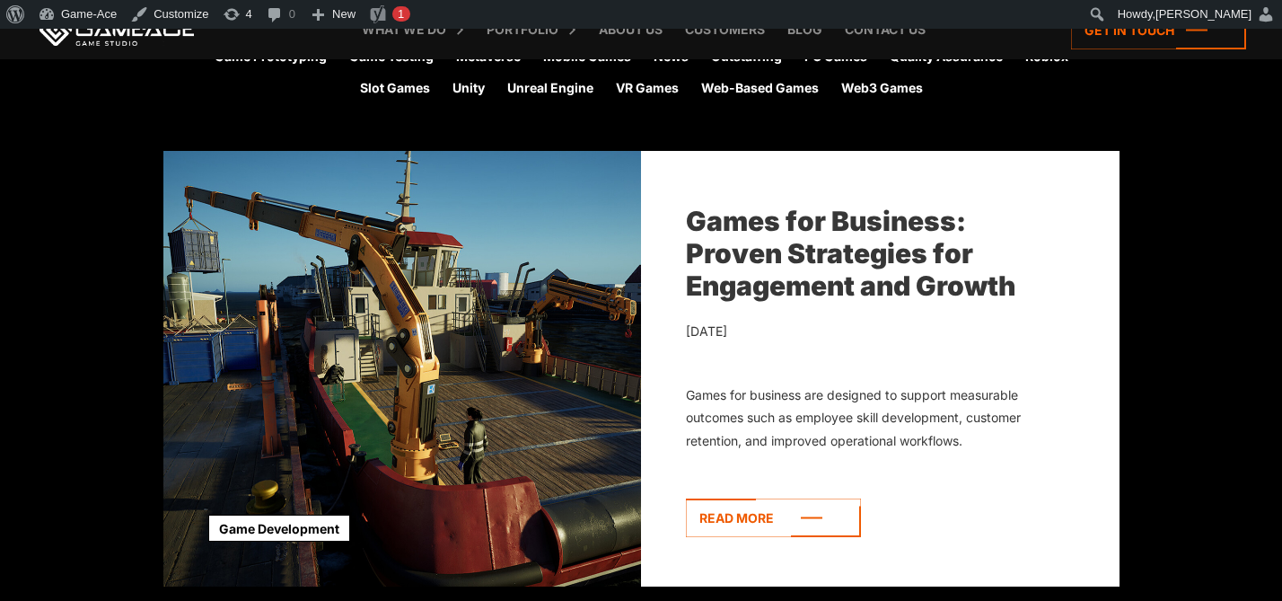
scroll to position [560, 0]
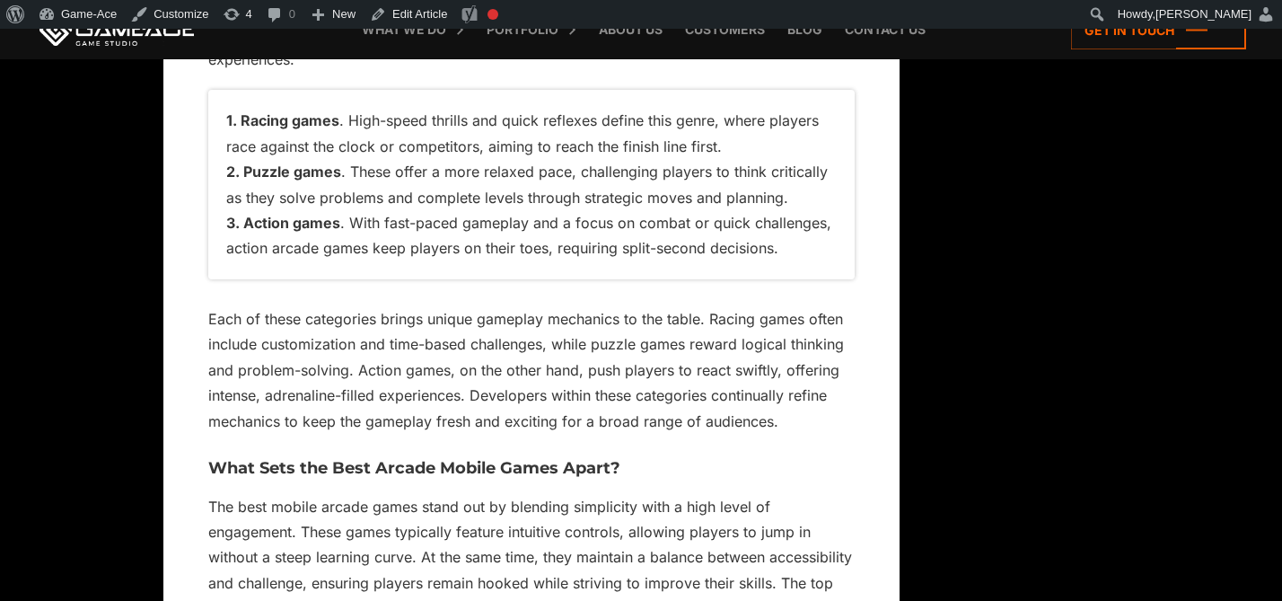
scroll to position [4276, 0]
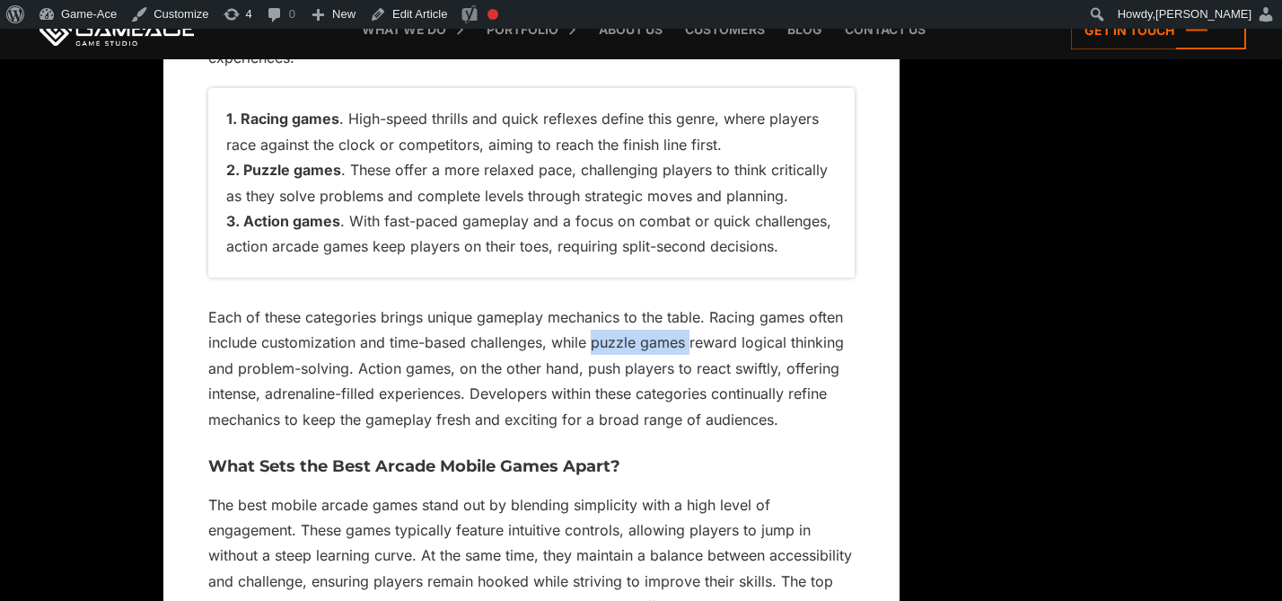
drag, startPoint x: 691, startPoint y: 342, endPoint x: 595, endPoint y: 335, distance: 95.5
click at [595, 335] on p "Each of these categories brings unique gameplay mechanics to the table. Racing …" at bounding box center [531, 368] width 647 height 128
copy p "puzzle games"
click at [447, 14] on link "Edit Article" at bounding box center [409, 14] width 92 height 29
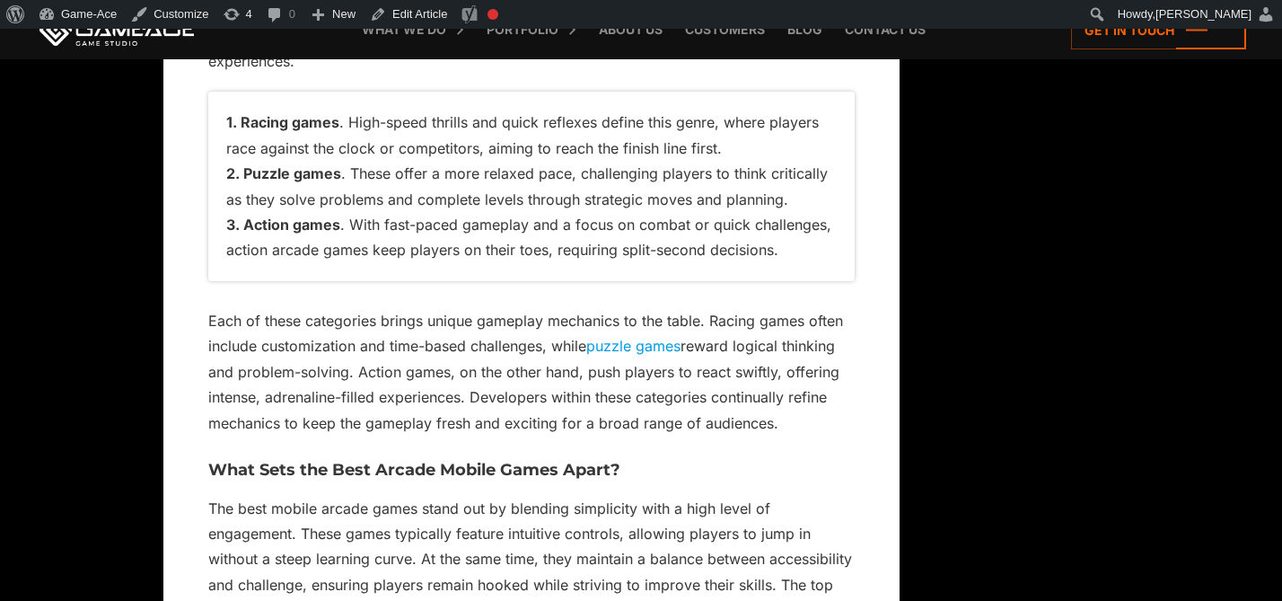
scroll to position [4273, 0]
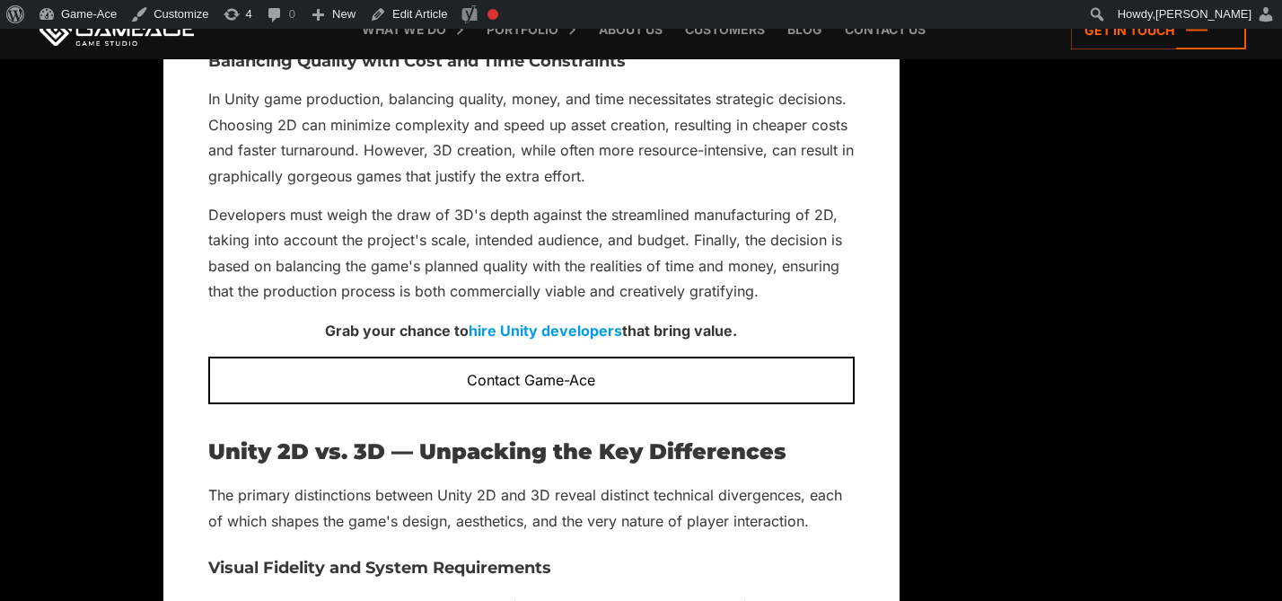
scroll to position [2035, 0]
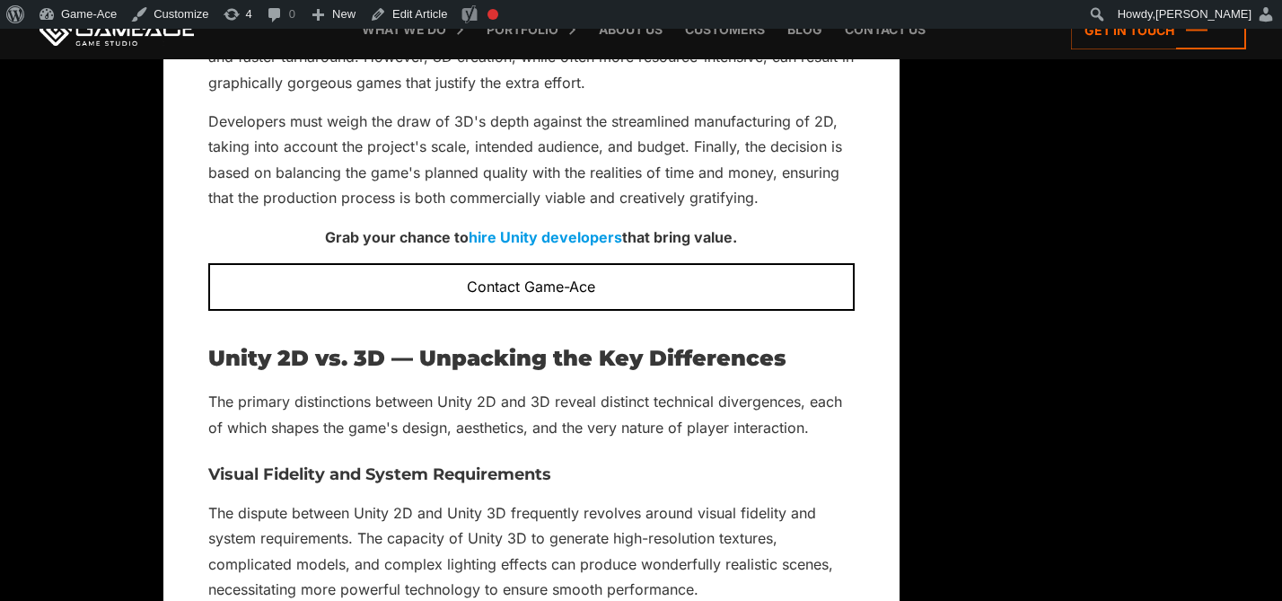
drag, startPoint x: 742, startPoint y: 237, endPoint x: 624, endPoint y: 236, distance: 117.6
click at [624, 236] on p "Grab your chance to hire Unity developers that bring value." at bounding box center [531, 236] width 647 height 25
copy strong "that bring value."
click at [420, 5] on link "Edit Article" at bounding box center [409, 14] width 92 height 29
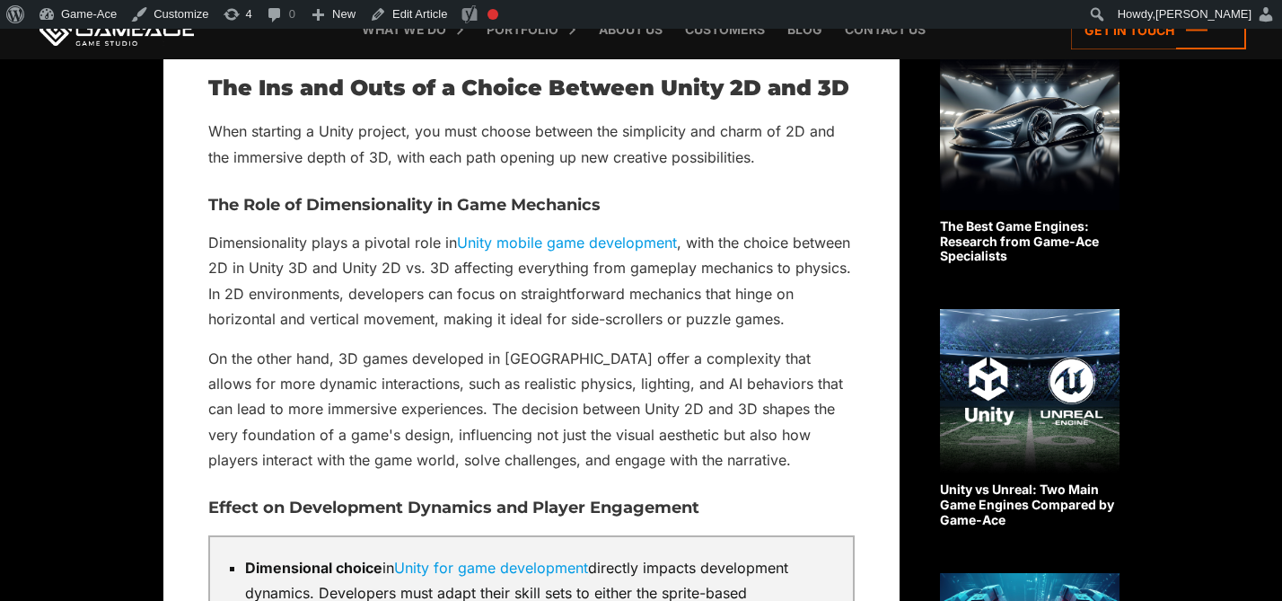
scroll to position [1045, 0]
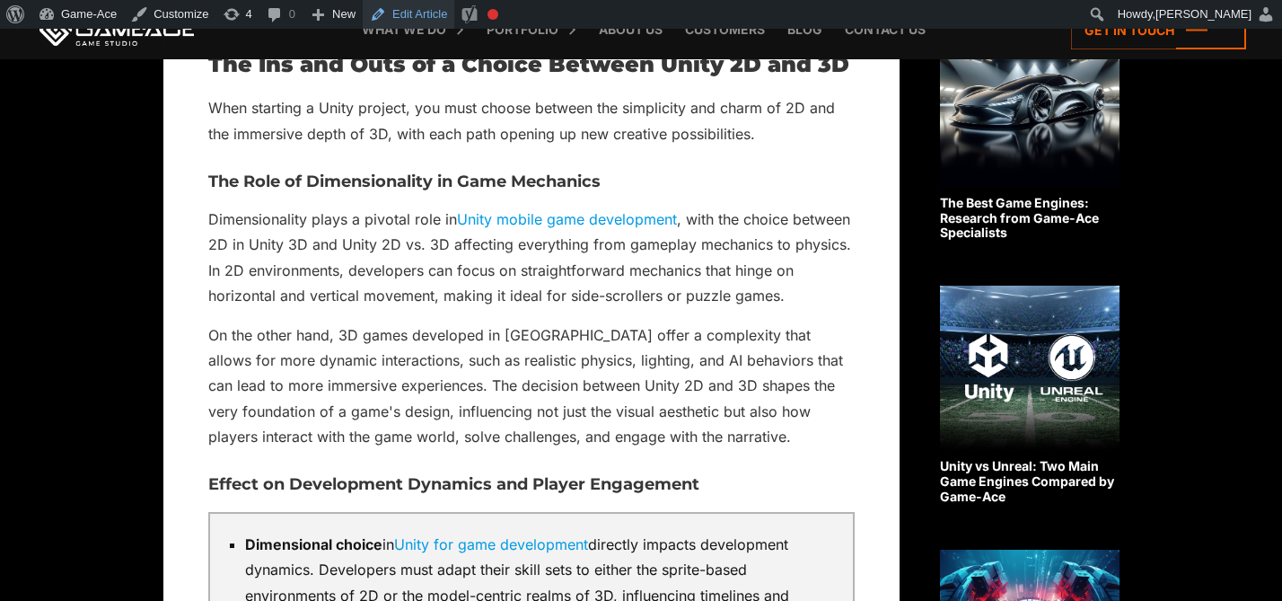
click at [441, 21] on link "Edit Article" at bounding box center [409, 14] width 92 height 29
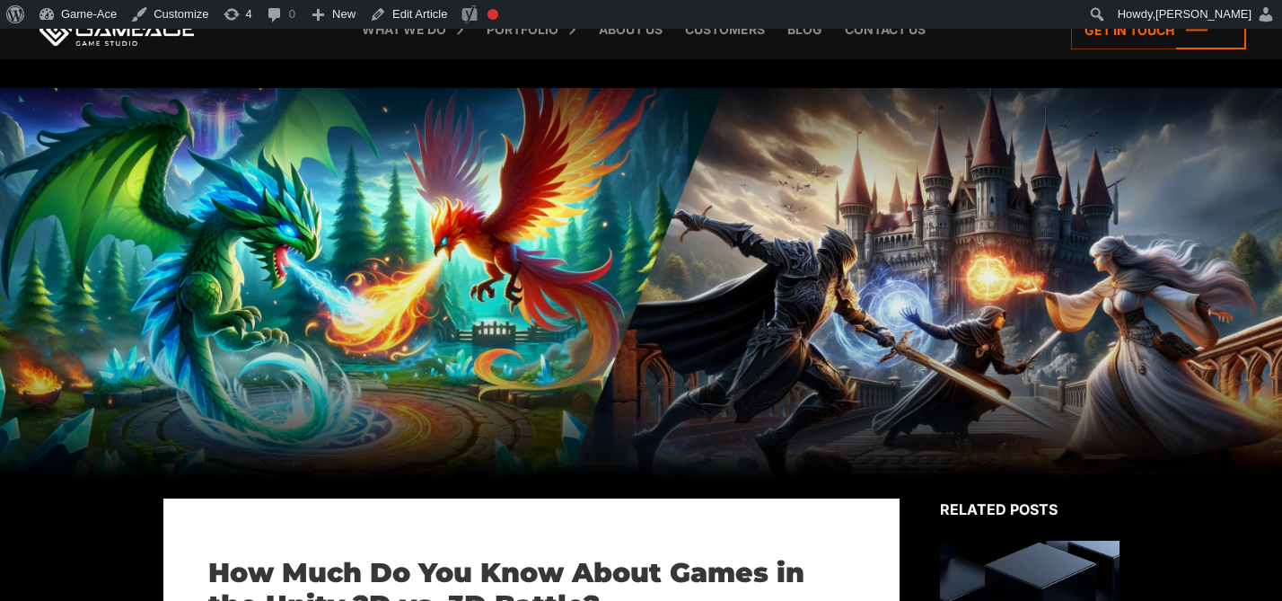
scroll to position [1045, 0]
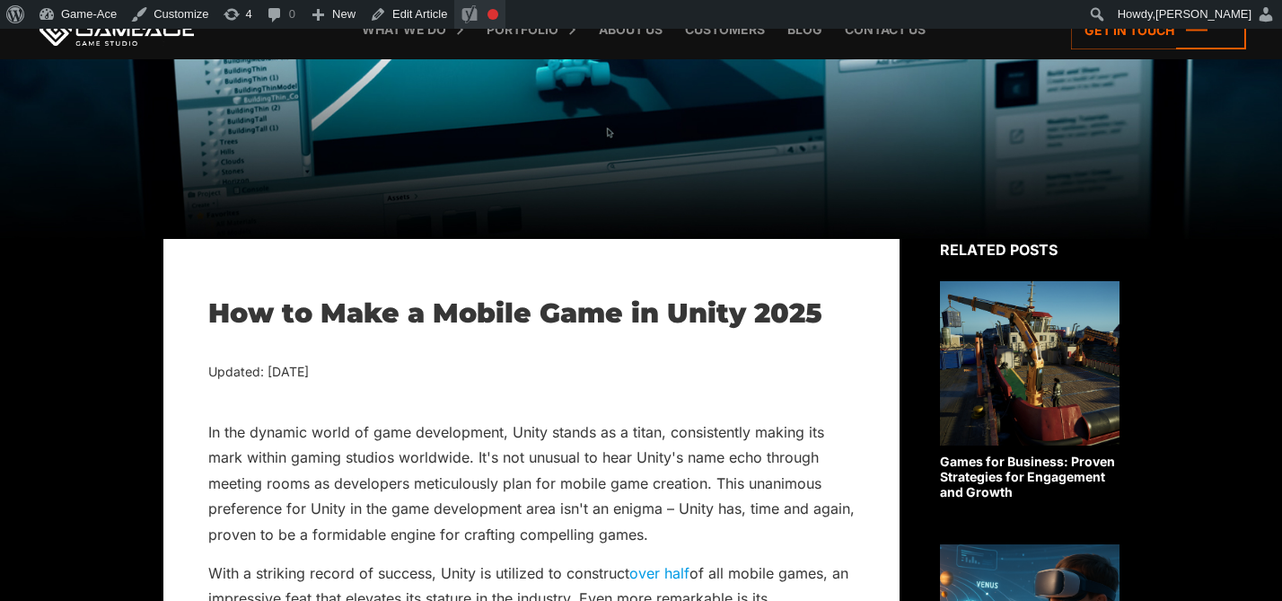
scroll to position [266, 0]
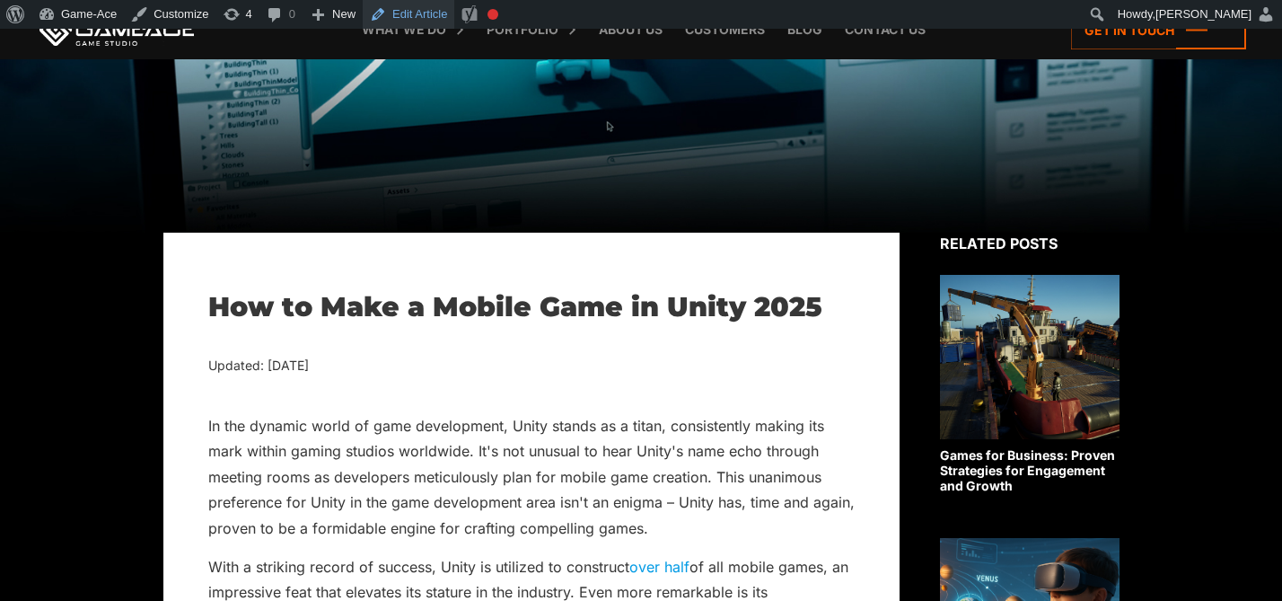
click at [436, 15] on link "Edit Article" at bounding box center [409, 14] width 92 height 29
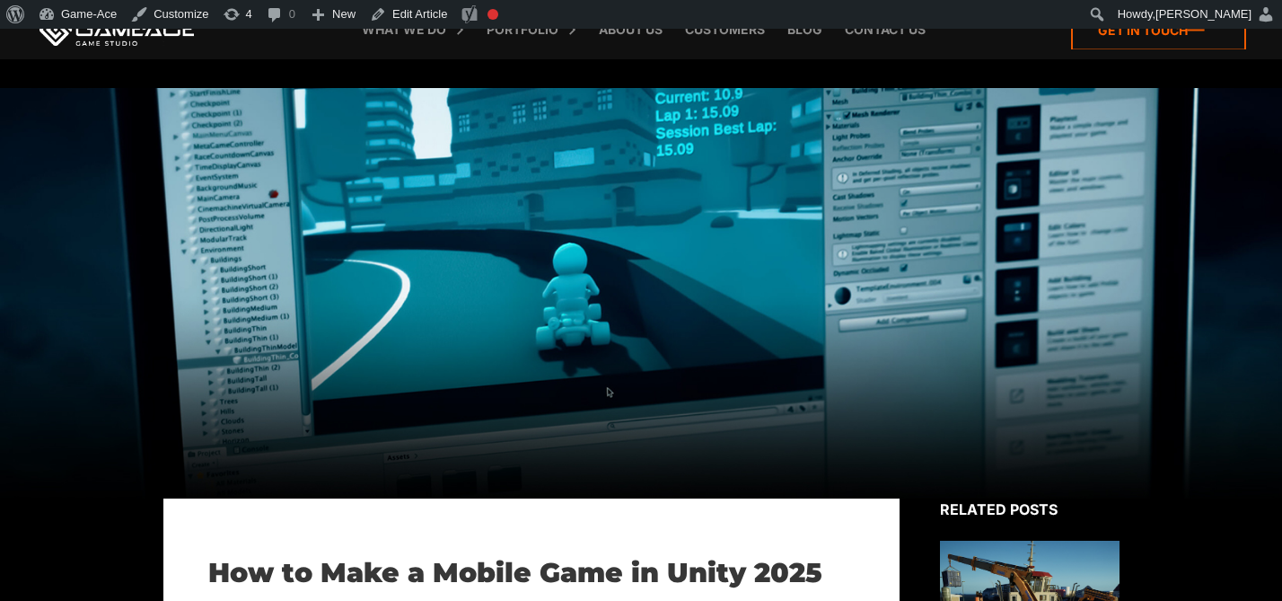
scroll to position [7914, 0]
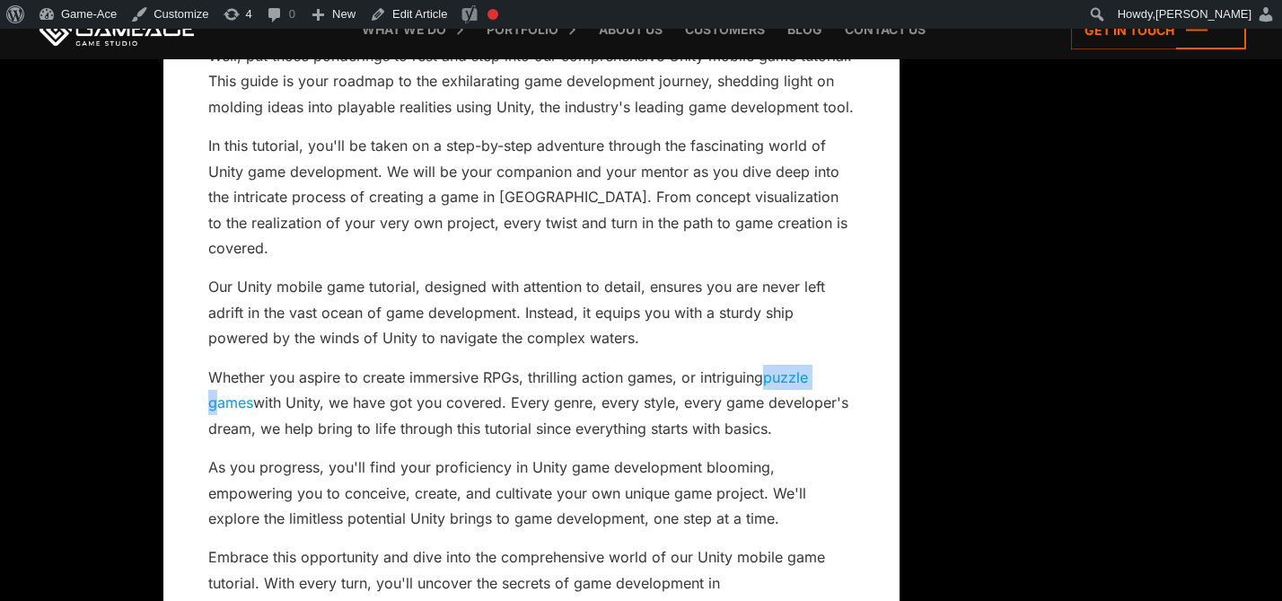
click at [787, 368] on link "puzzle games" at bounding box center [508, 389] width 600 height 43
